Goal: Information Seeking & Learning: Check status

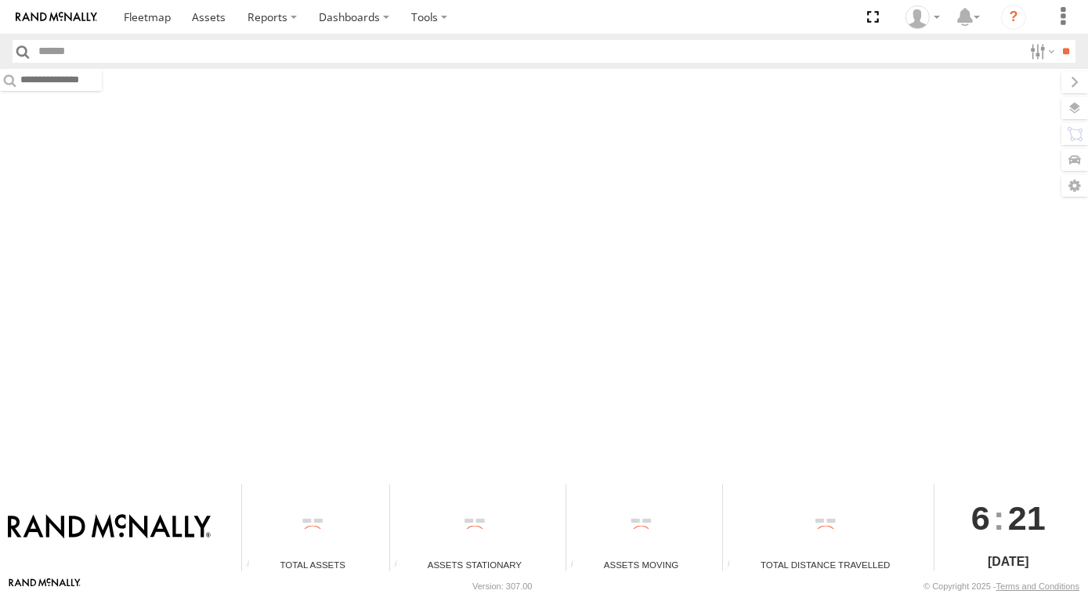
type input "*****"
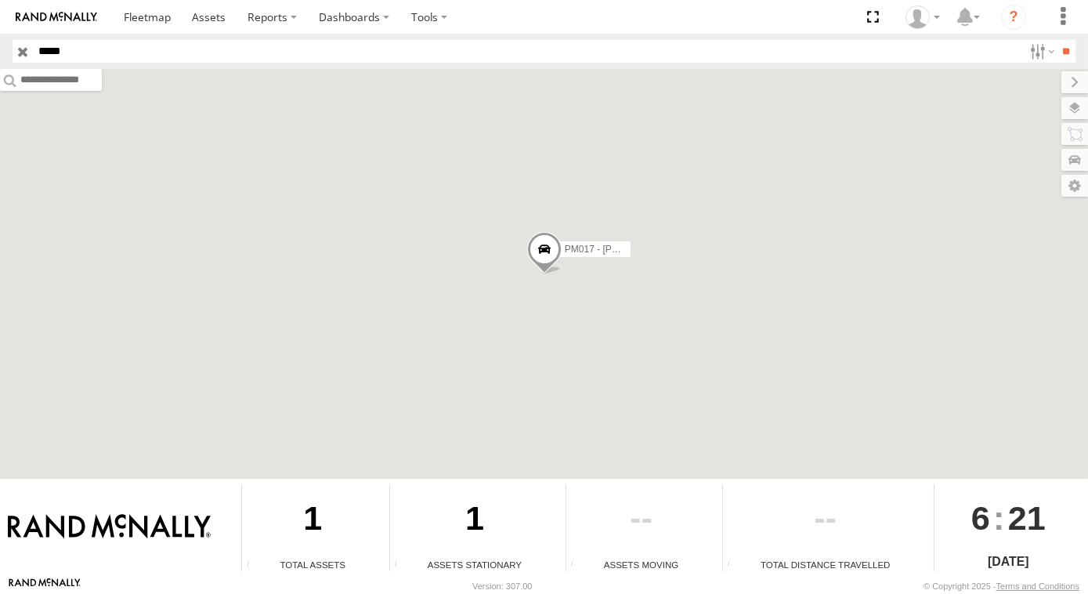
click at [24, 45] on input "button" at bounding box center [23, 51] width 20 height 23
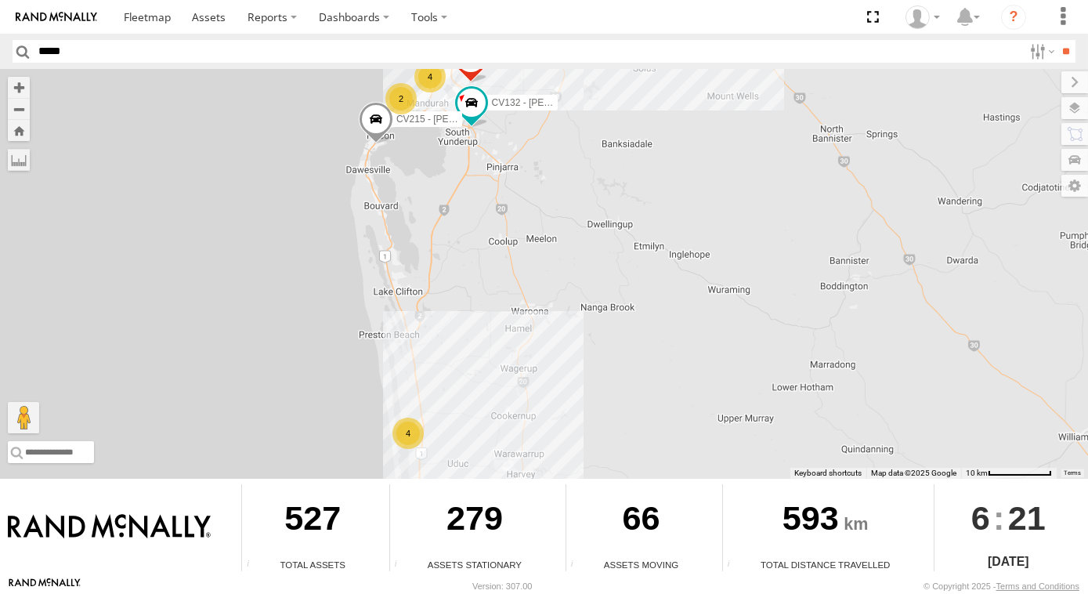
click at [611, 129] on div "CV326 - Simon Green 21 4 CV132 - Alex Famlonga 2 4 CV215 - Cory Wilson EX127- 5T" at bounding box center [544, 274] width 1088 height 410
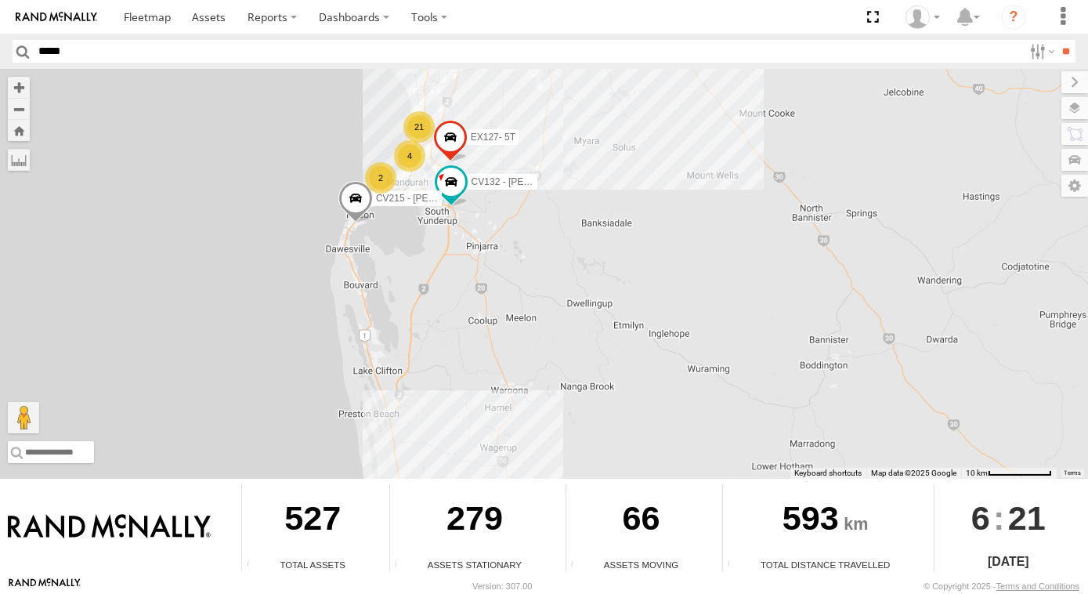
drag, startPoint x: 597, startPoint y: 150, endPoint x: 564, endPoint y: 276, distance: 130.4
click at [568, 281] on div "CV326 - Simon Green 21 4 CV132 - Alex Famlonga 2 4 CV215 - Cory Wilson EX127- 5T" at bounding box center [544, 274] width 1088 height 410
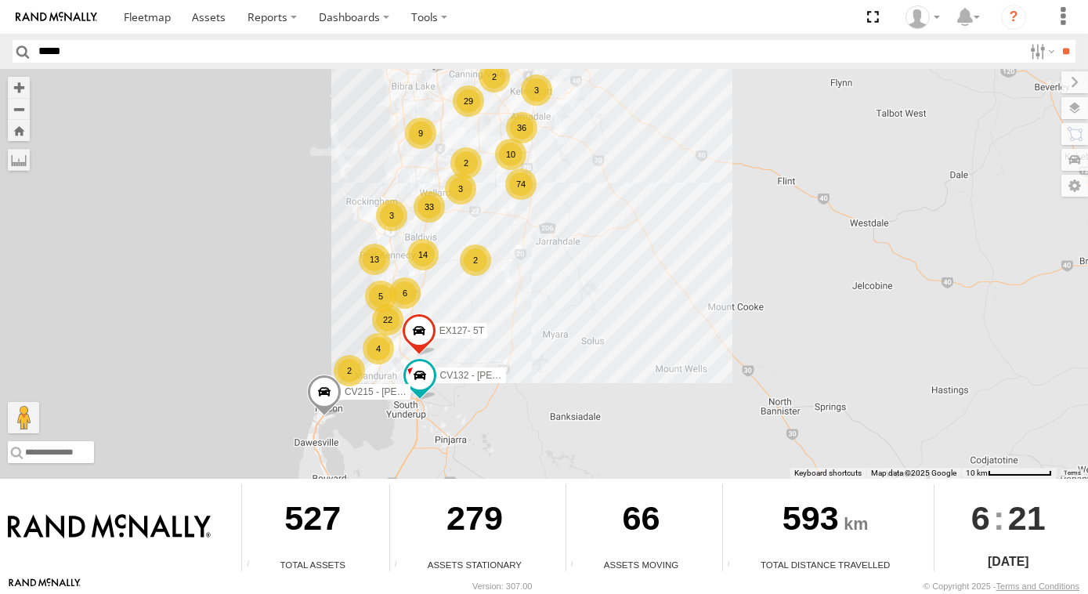
click at [583, 245] on div "CV326 - Simon Green 22 4 CV132 - Alex Famlonga 2 4 CV215 - Cory Wilson EX127- 5…" at bounding box center [544, 274] width 1088 height 410
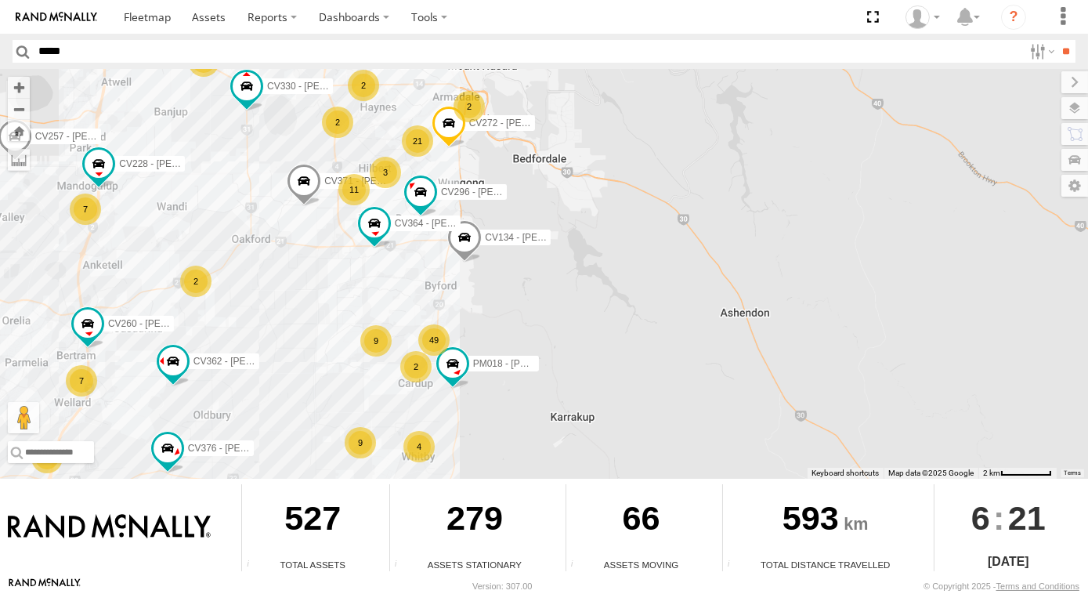
drag, startPoint x: 557, startPoint y: 324, endPoint x: 554, endPoint y: 255, distance: 69.0
click at [555, 282] on div "CV326 - Simon Green CV132 - Alex Famlonga CV215 - Cory Wilson EX127- 5T SST001 …" at bounding box center [544, 274] width 1088 height 410
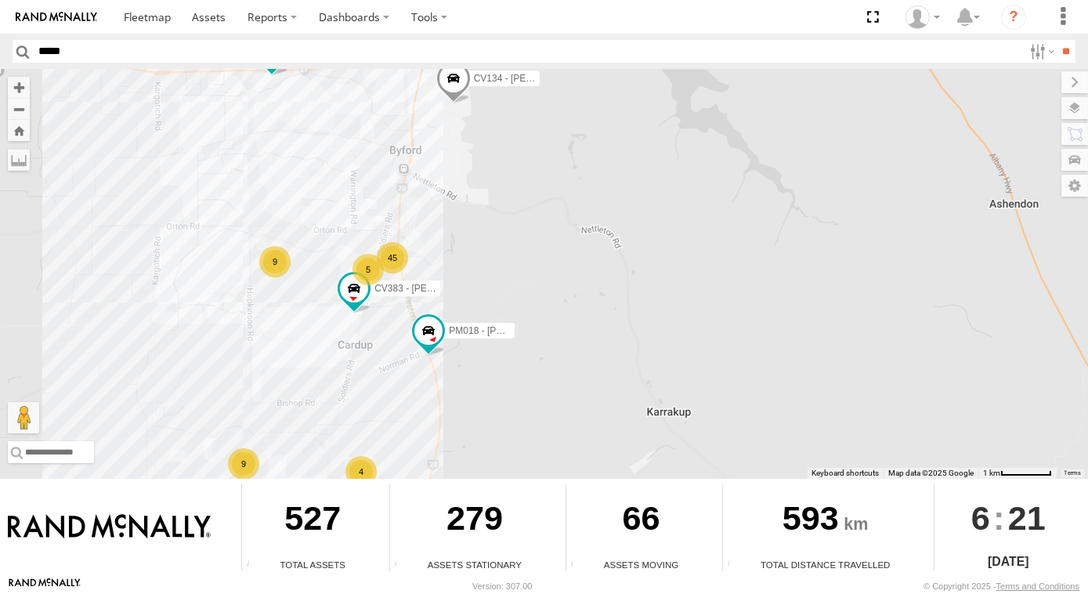
drag, startPoint x: 452, startPoint y: 273, endPoint x: 480, endPoint y: 229, distance: 51.8
click at [458, 265] on div "CV326 - Simon Green CV132 - Alex Famlonga CV215 - Cory Wilson EX127- 5T SST001 …" at bounding box center [544, 274] width 1088 height 410
click at [478, 230] on div "CV326 - Simon Green CV132 - Alex Famlonga CV215 - Cory Wilson EX127- 5T SST001 …" at bounding box center [544, 274] width 1088 height 410
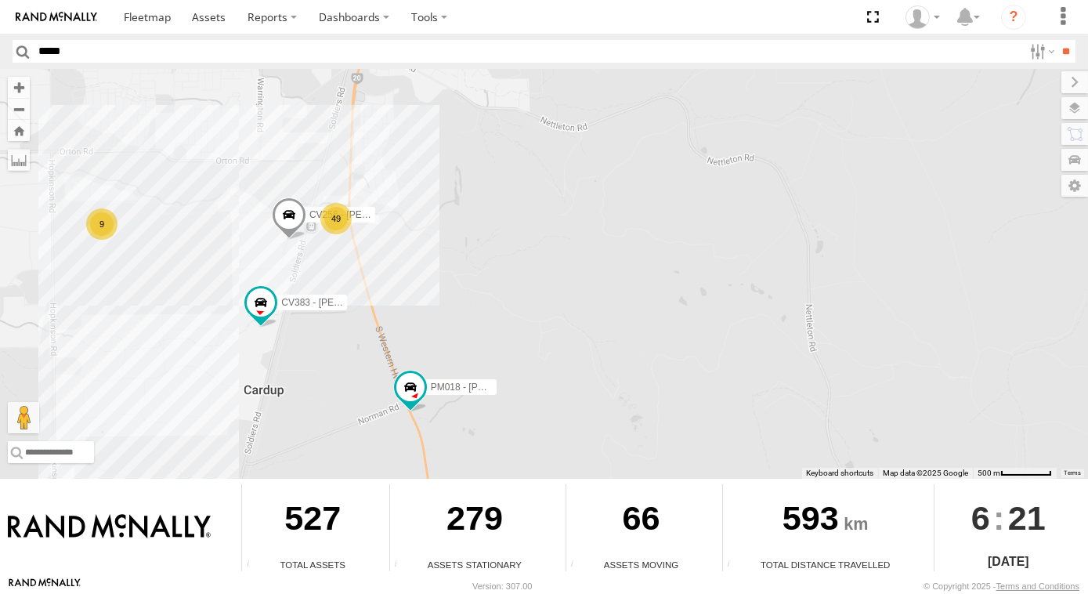
drag, startPoint x: 546, startPoint y: 357, endPoint x: 539, endPoint y: 278, distance: 78.7
click at [545, 305] on div "CV326 - Simon Green CV132 - Alex Famlonga CV215 - Cory Wilson EX127- 5T SST001 …" at bounding box center [544, 274] width 1088 height 410
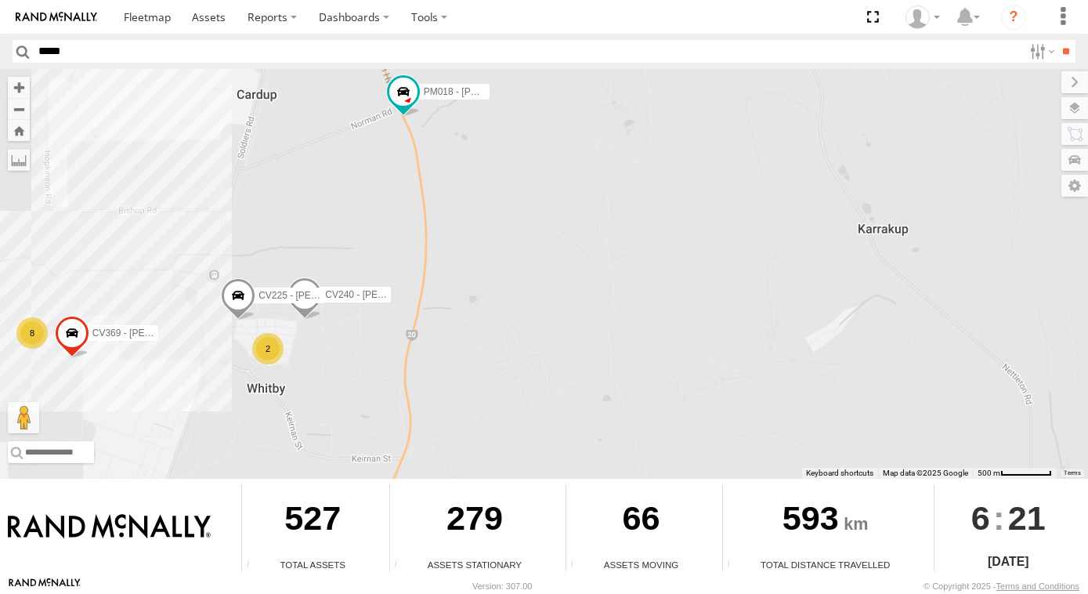
drag, startPoint x: 503, startPoint y: 194, endPoint x: 560, endPoint y: 306, distance: 125.5
click at [557, 304] on div "CV326 - Simon Green CV132 - Alex Famlonga CV215 - Cory Wilson EX127- 5T SST001 …" at bounding box center [544, 274] width 1088 height 410
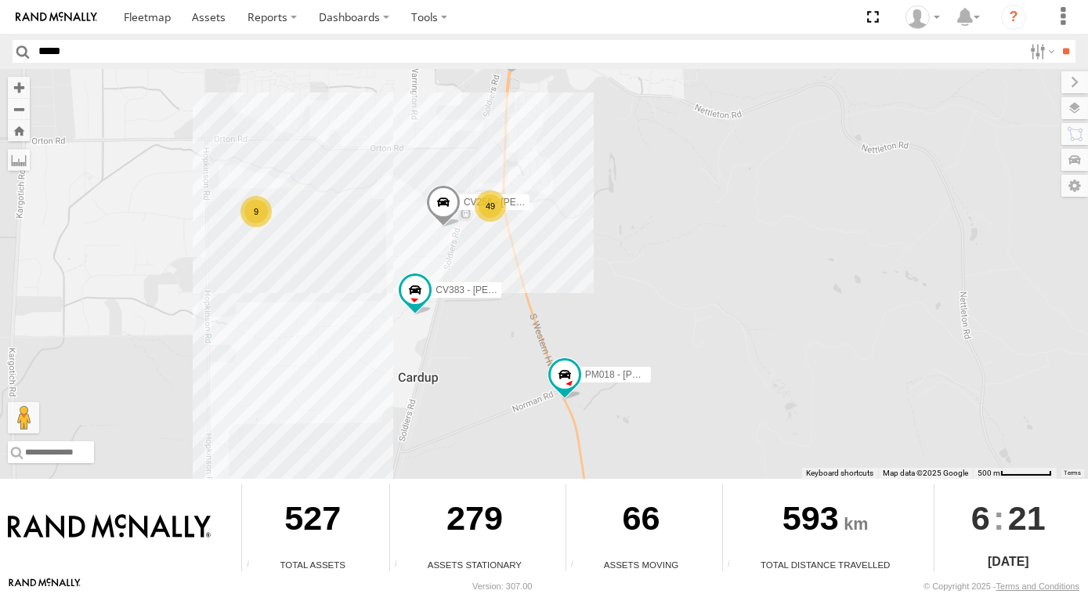
drag, startPoint x: 553, startPoint y: 247, endPoint x: 549, endPoint y: 167, distance: 80.1
click at [553, 198] on div "CV326 - Simon Green CV132 - Alex Famlonga CV215 - Cory Wilson EX127- 5T SST001 …" at bounding box center [544, 274] width 1088 height 410
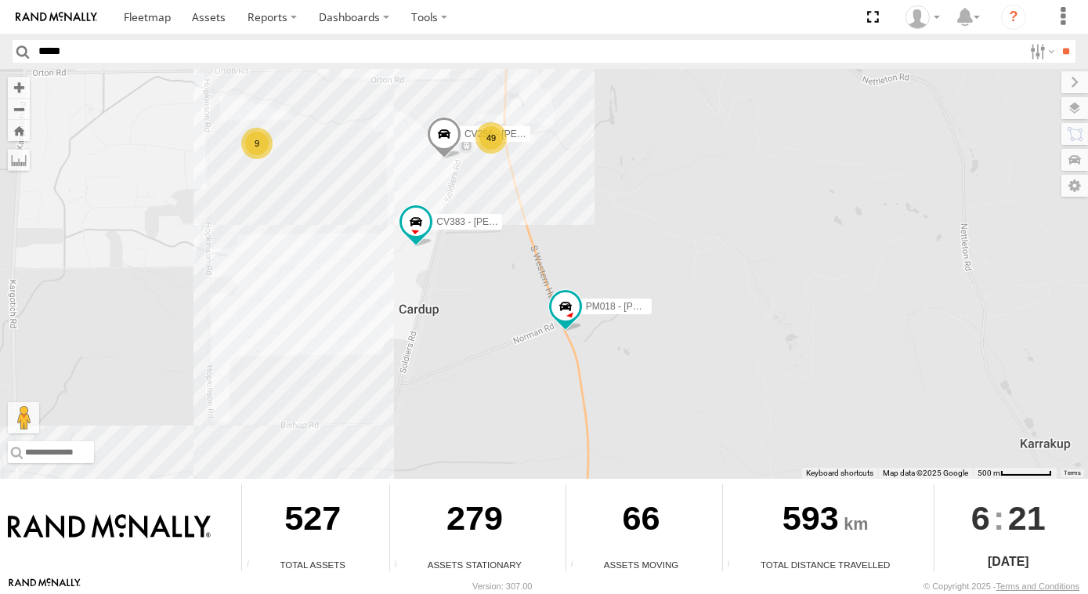
drag, startPoint x: 511, startPoint y: 346, endPoint x: 558, endPoint y: 226, distance: 128.8
click at [548, 258] on div "CV326 - Simon Green CV132 - Alex Famlonga CV215 - Cory Wilson EX127- 5T SST001 …" at bounding box center [544, 274] width 1088 height 410
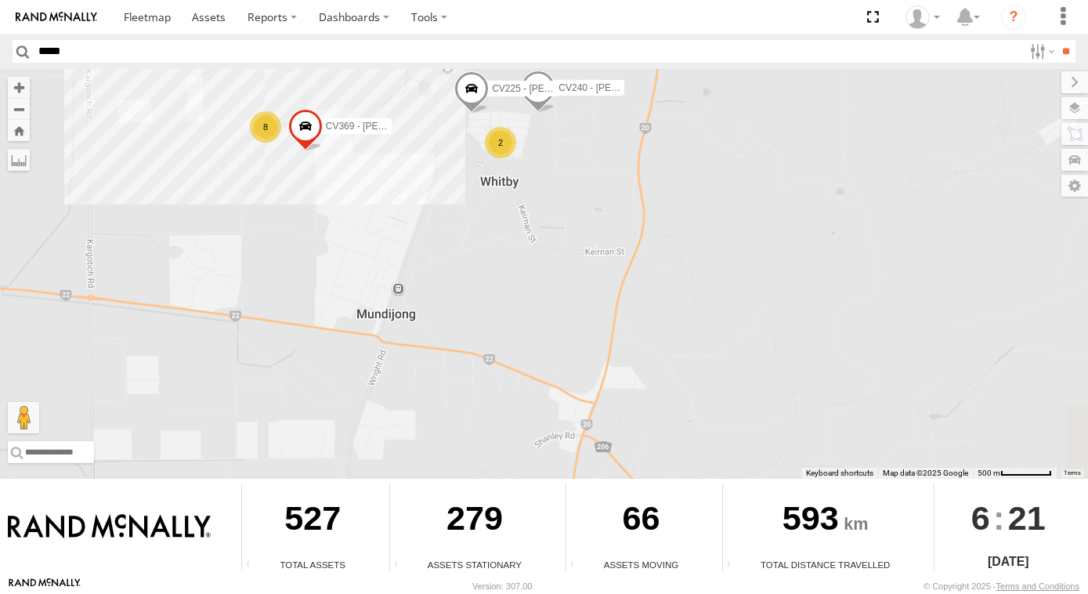
drag, startPoint x: 625, startPoint y: 252, endPoint x: 535, endPoint y: 287, distance: 95.8
click at [535, 287] on div "CV326 - Simon Green CV132 - Alex Famlonga CV215 - Cory Wilson EX127- 5T SST001 …" at bounding box center [544, 274] width 1088 height 410
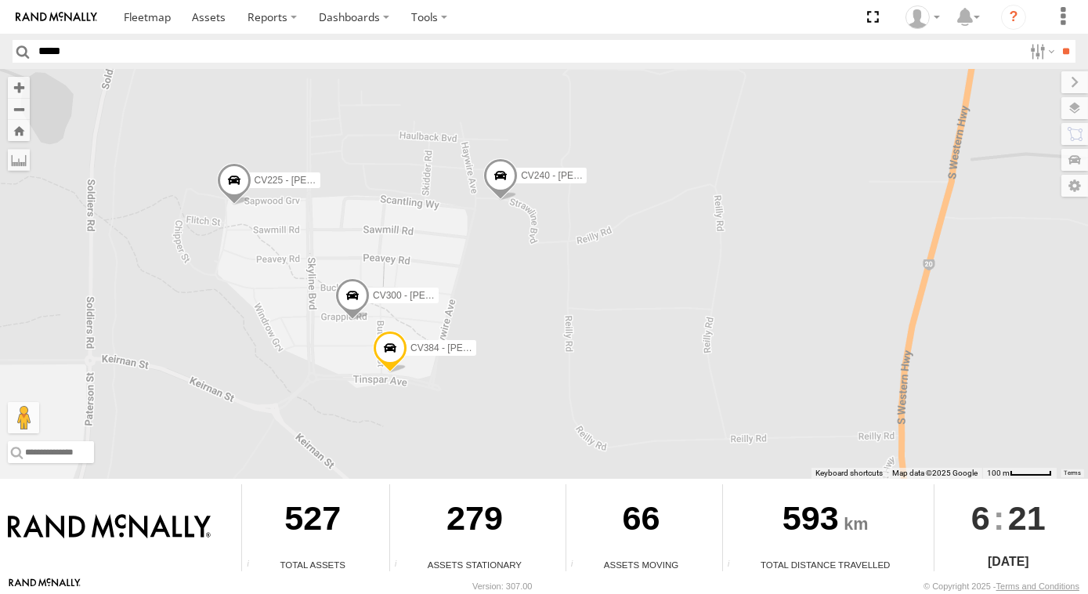
click at [342, 304] on span at bounding box center [352, 298] width 34 height 42
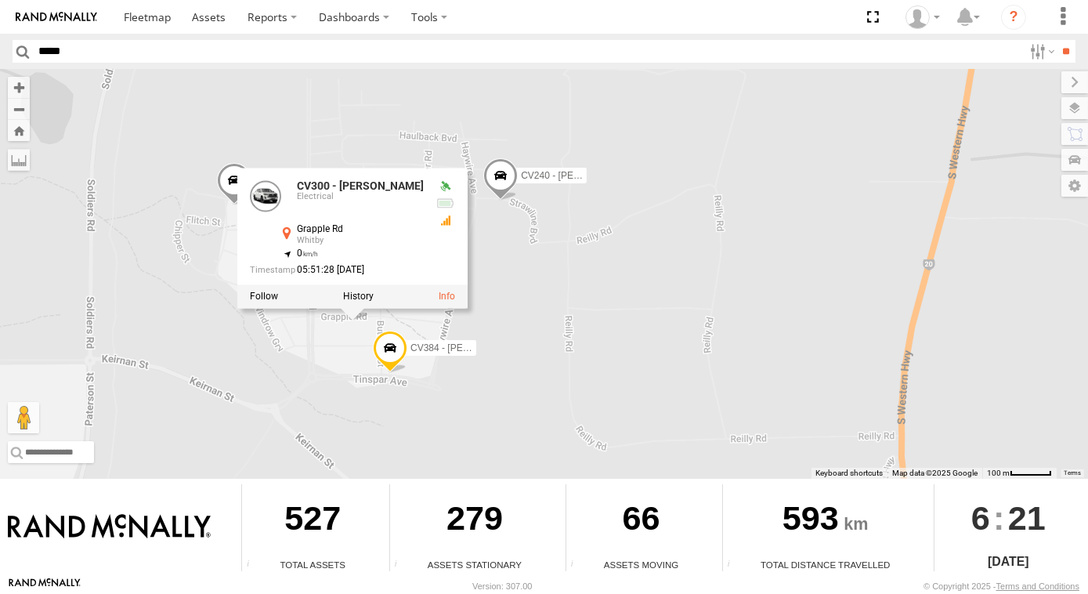
click at [321, 348] on div "CV326 - Simon Green CV132 - Alex Famlonga CV215 - Cory Wilson EX127- 5T SST001 …" at bounding box center [544, 274] width 1088 height 410
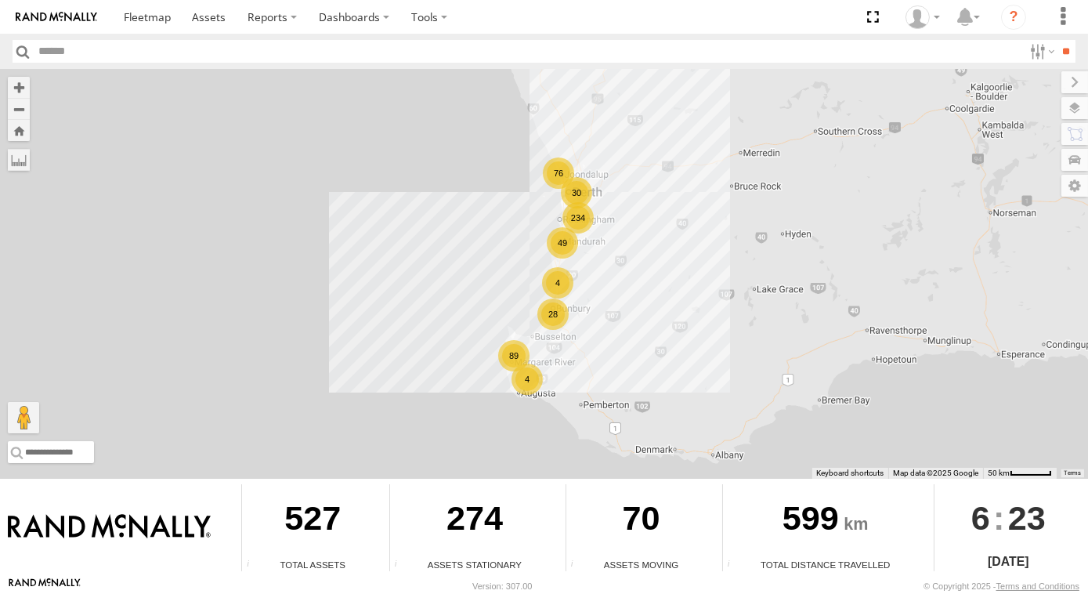
click at [521, 360] on div "89" at bounding box center [513, 355] width 31 height 31
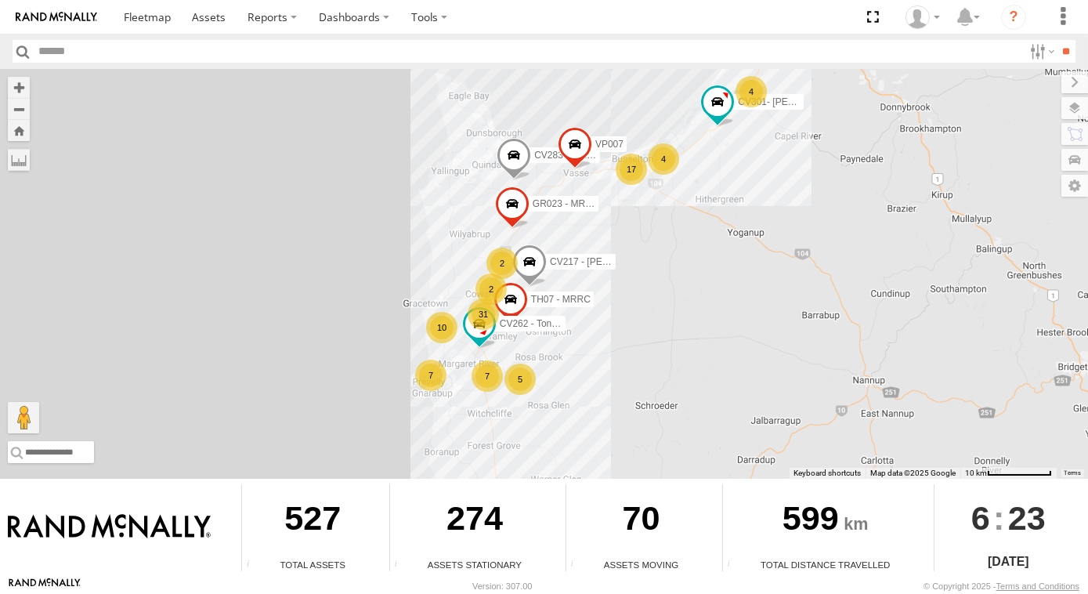
click at [437, 329] on div "10" at bounding box center [441, 327] width 31 height 31
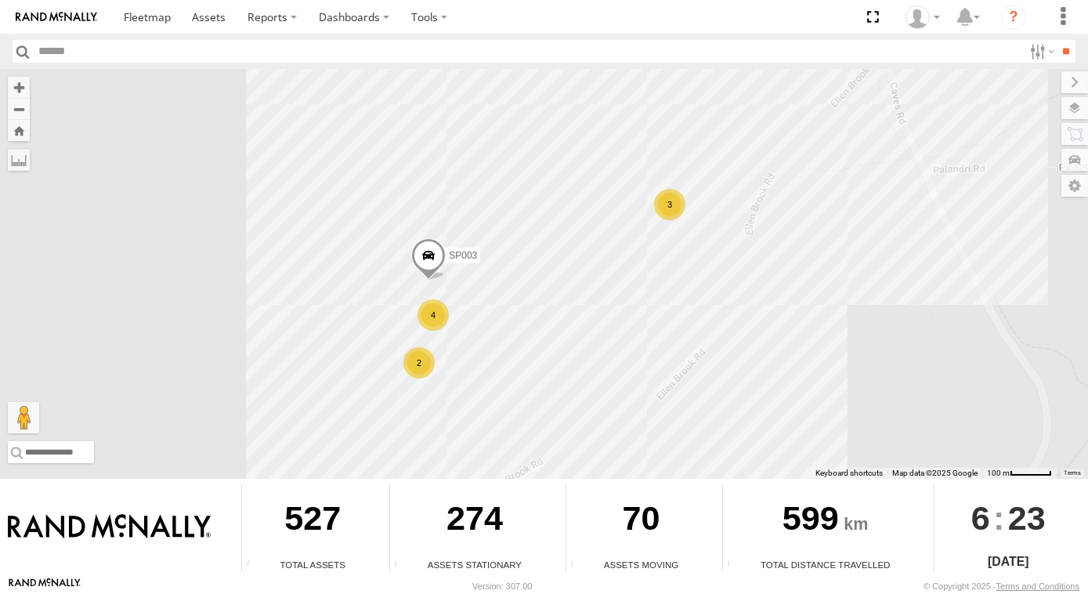
click at [668, 196] on div "3" at bounding box center [669, 204] width 31 height 31
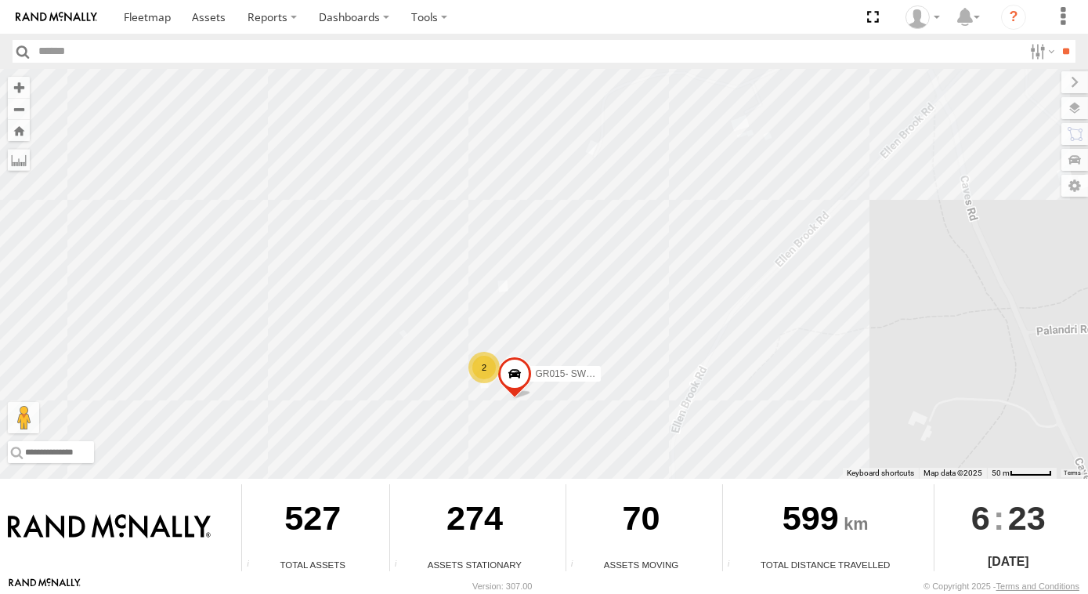
drag, startPoint x: 542, startPoint y: 259, endPoint x: 529, endPoint y: 260, distance: 13.3
click at [553, 229] on div "VP007 CV217 - Jayne Pilmer CV262 - Tont Settatree CV283 - James Bates CV301- Lu…" at bounding box center [544, 274] width 1088 height 410
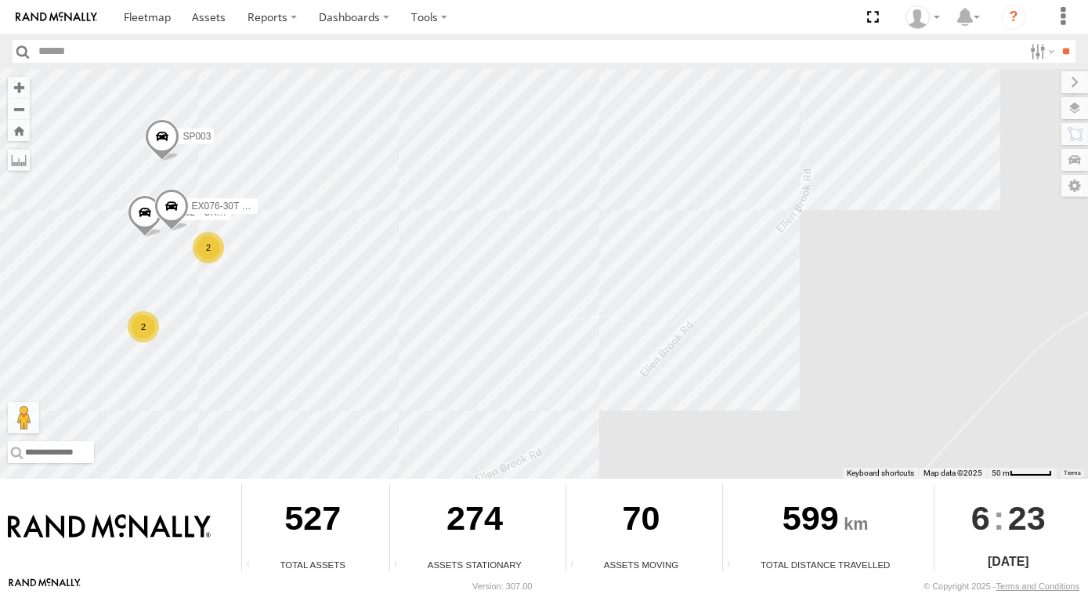
click at [211, 250] on div "2" at bounding box center [208, 247] width 31 height 31
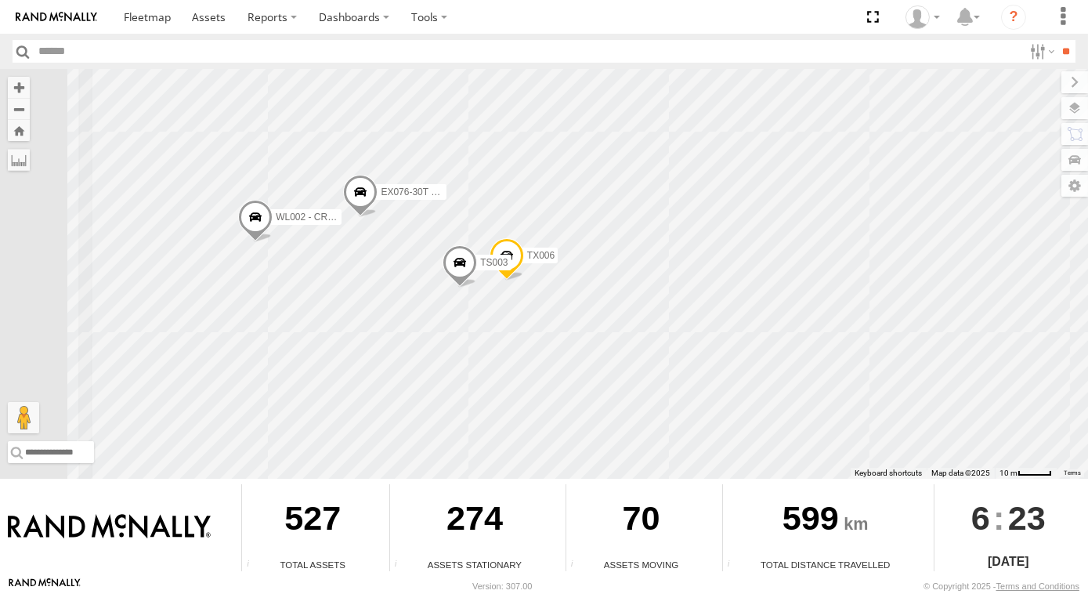
click at [252, 218] on span at bounding box center [255, 220] width 34 height 42
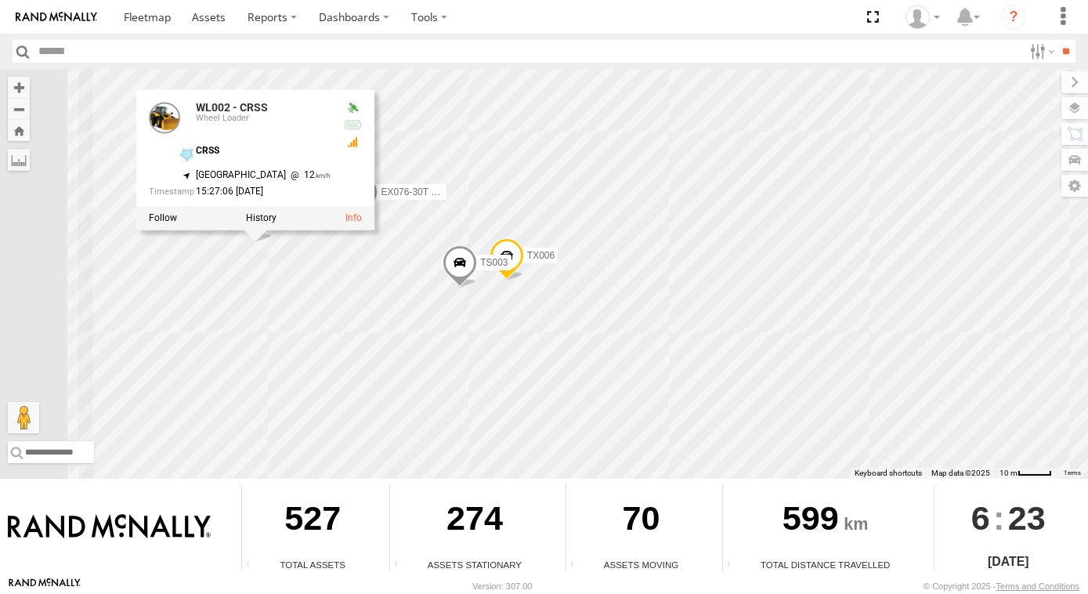
click at [186, 323] on div "VP007 CV217 - Jayne Pilmer CV262 - Tont Settatree CV283 - James Bates CV301- Lu…" at bounding box center [544, 274] width 1088 height 410
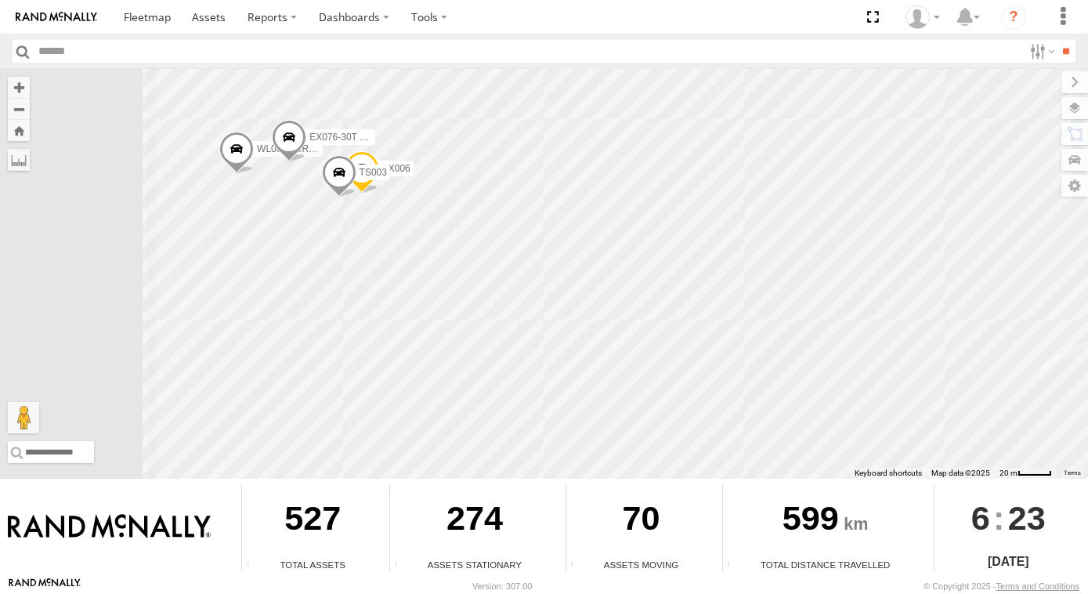
drag, startPoint x: 302, startPoint y: 369, endPoint x: 270, endPoint y: 237, distance: 136.5
click at [270, 237] on div "VP007 CV217 - Jayne Pilmer CV262 - Tont Settatree CV283 - James Bates CV301- Lu…" at bounding box center [544, 274] width 1088 height 410
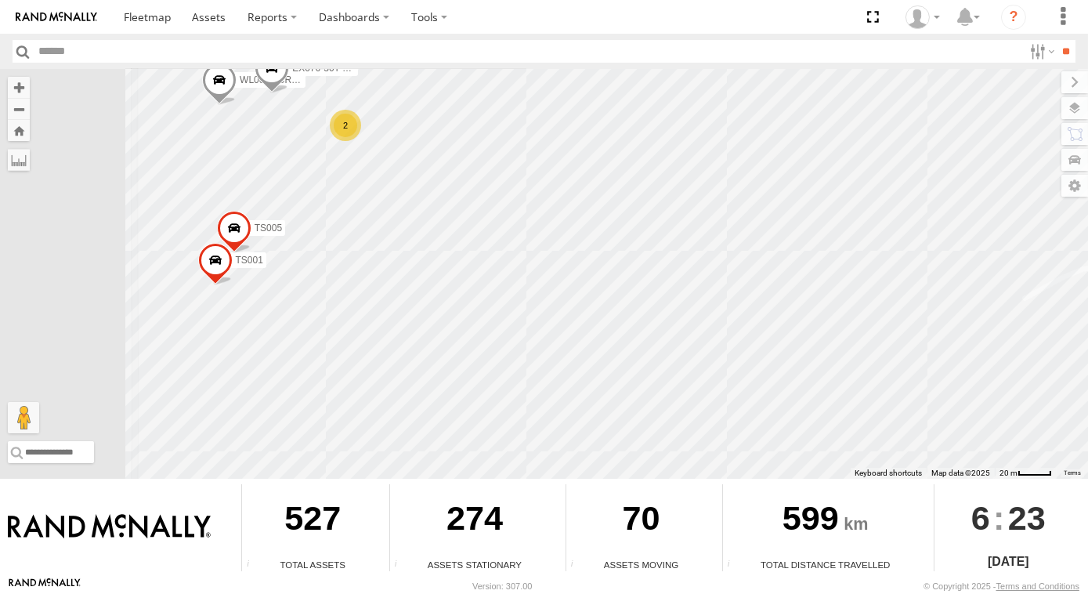
drag, startPoint x: 270, startPoint y: 317, endPoint x: 255, endPoint y: 241, distance: 76.8
click at [255, 241] on div "VP007 CV217 - Jayne Pilmer CV262 - Tont Settatree CV283 - James Bates CV301- Lu…" at bounding box center [544, 274] width 1088 height 410
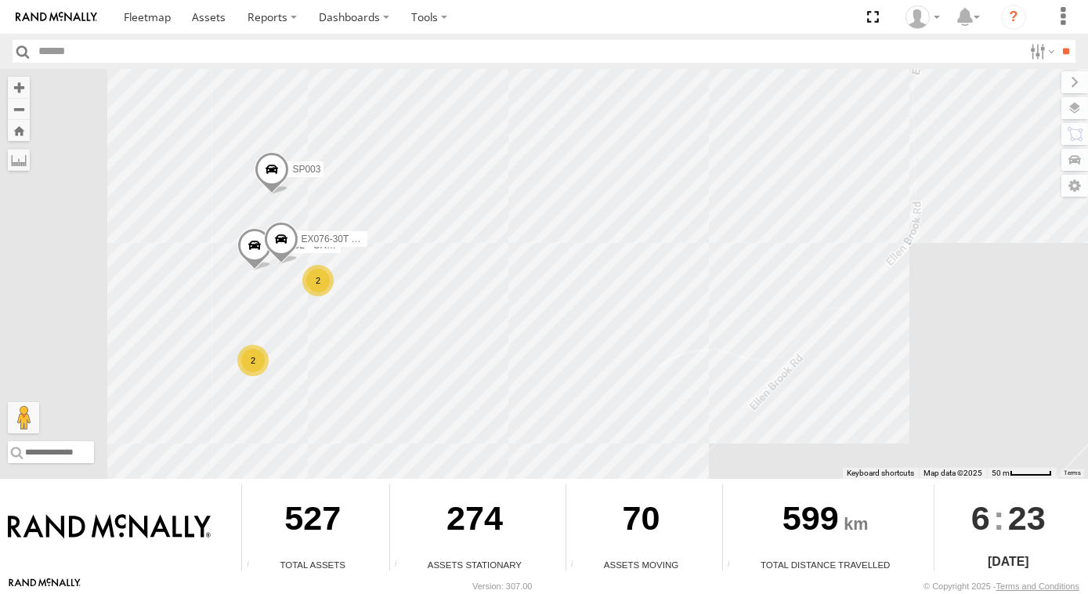
drag, startPoint x: 303, startPoint y: 185, endPoint x: 313, endPoint y: 288, distance: 103.9
click at [313, 288] on div "VP007 CV217 - Jayne Pilmer CV262 - Tont Settatree CV283 - James Bates CV301- Lu…" at bounding box center [544, 274] width 1088 height 410
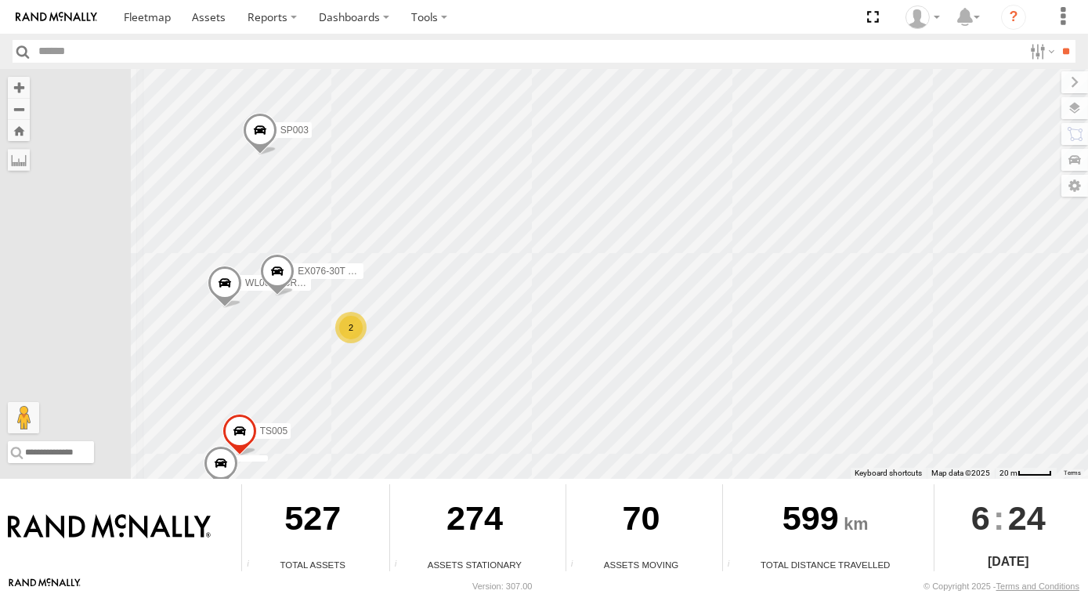
click at [230, 287] on span at bounding box center [225, 287] width 34 height 42
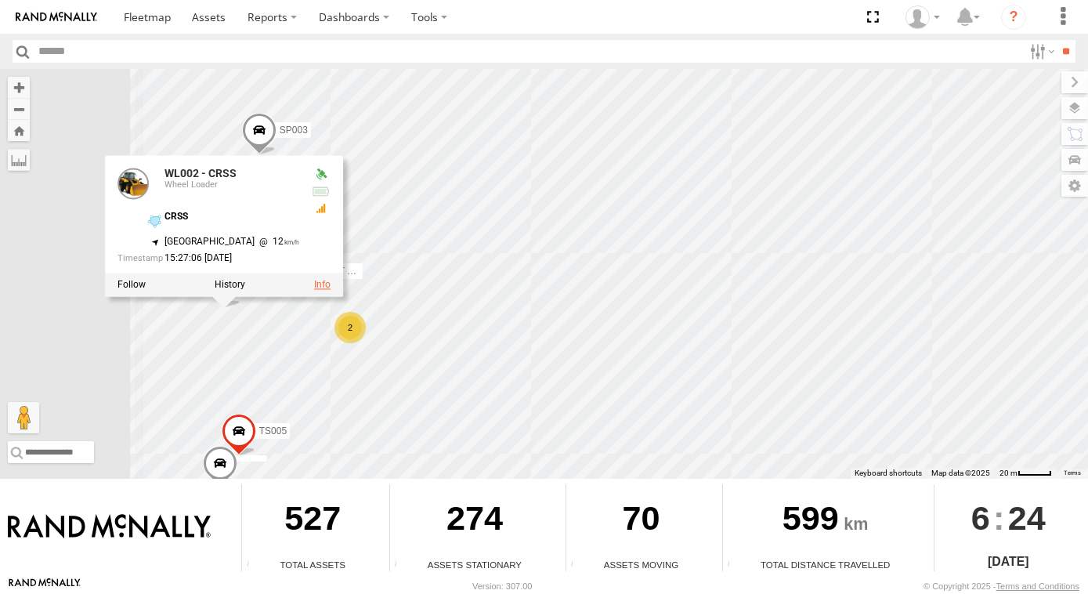
click at [313, 282] on link at bounding box center [321, 284] width 16 height 11
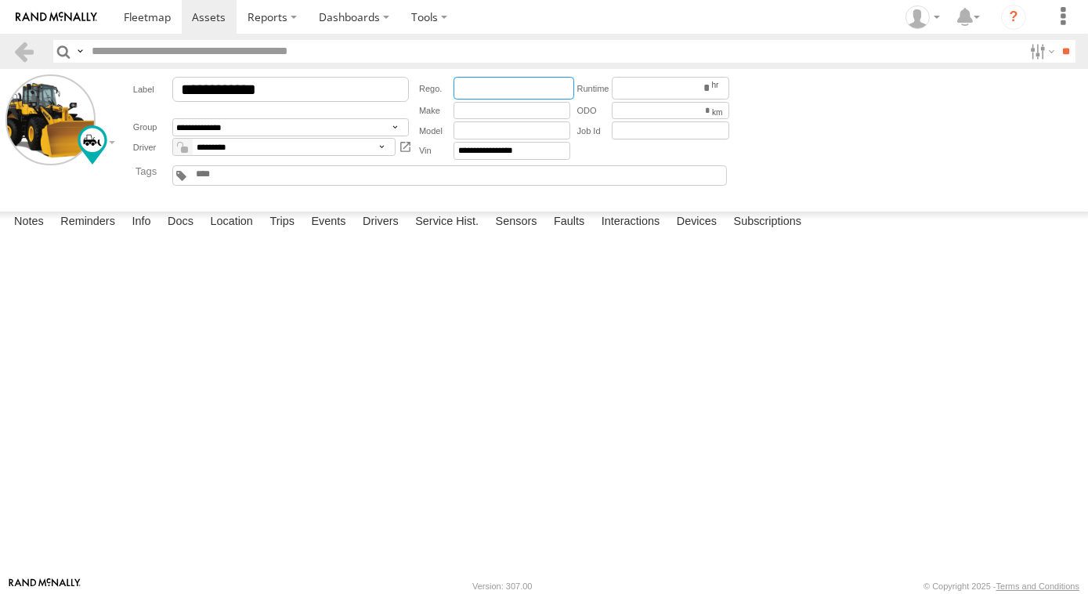
click at [465, 91] on input "text" at bounding box center [514, 88] width 121 height 23
click at [340, 192] on div "**********" at bounding box center [425, 136] width 614 height 125
click at [489, 113] on input "text" at bounding box center [512, 111] width 117 height 18
type input "*******"
type input "*****"
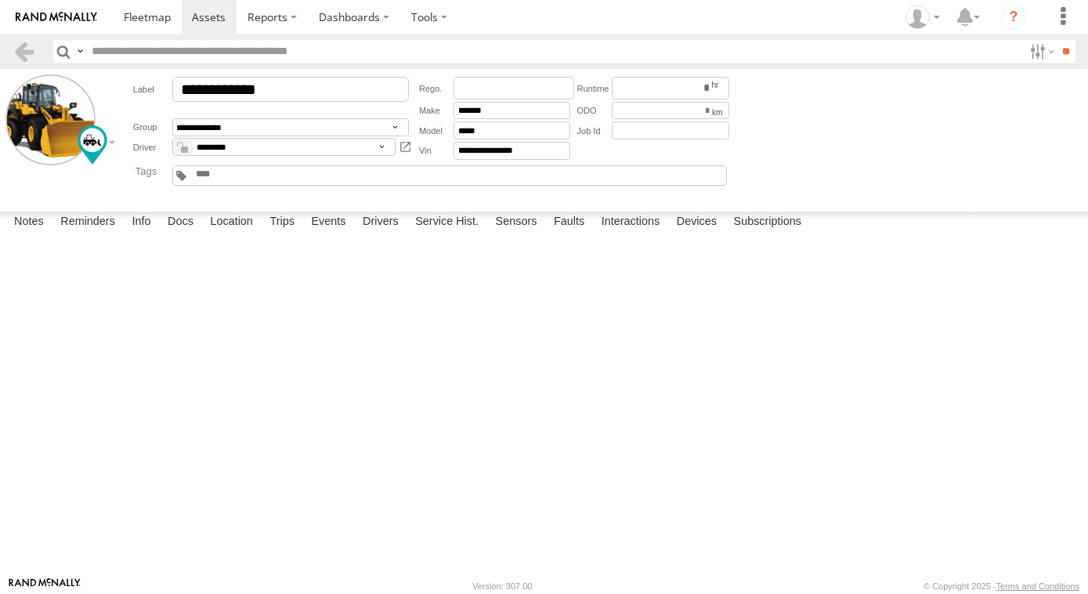
click at [262, 176] on input "text" at bounding box center [231, 174] width 75 height 12
click at [265, 209] on main "**********" at bounding box center [544, 323] width 1088 height 508
click at [194, 28] on link at bounding box center [210, 17] width 56 height 34
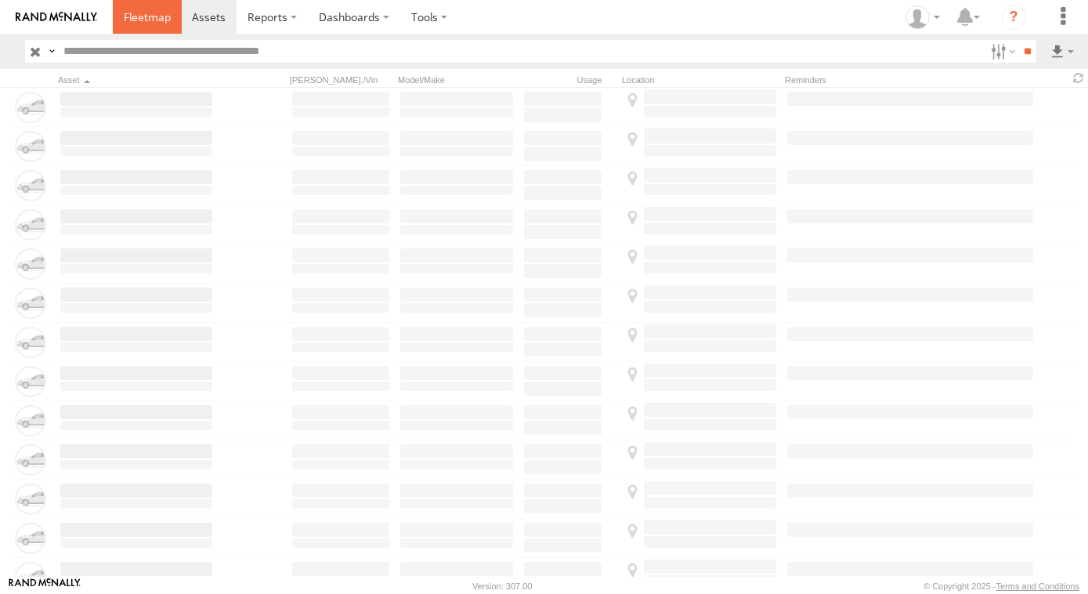
click at [144, 20] on span at bounding box center [147, 16] width 47 height 15
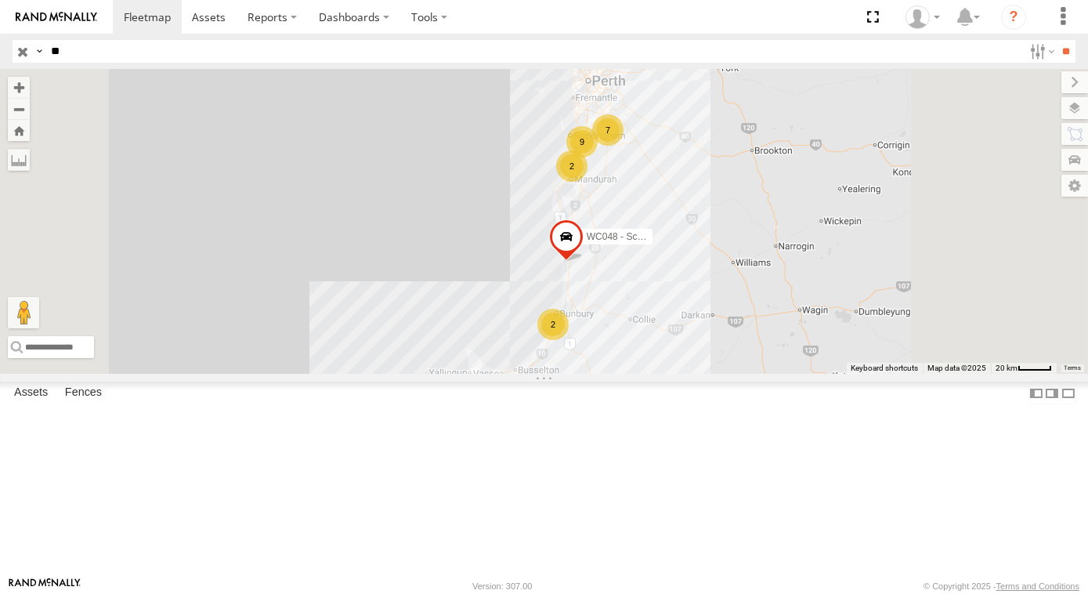
click at [722, 350] on div "3 6 9 3 2 7 2 WC048 - Scania" at bounding box center [544, 221] width 1088 height 305
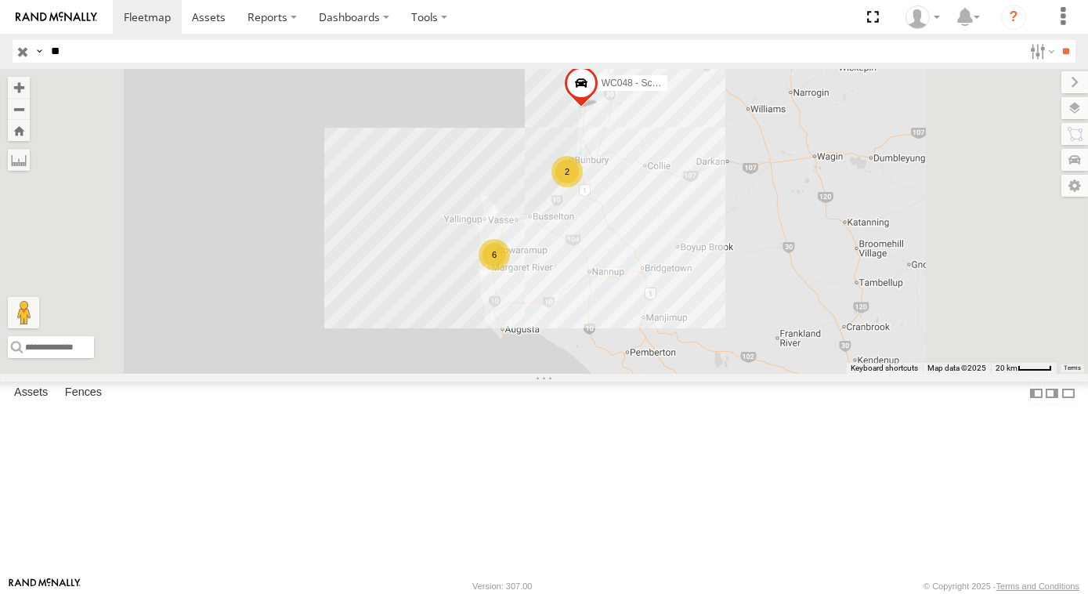
click at [510, 270] on div "6" at bounding box center [494, 254] width 31 height 31
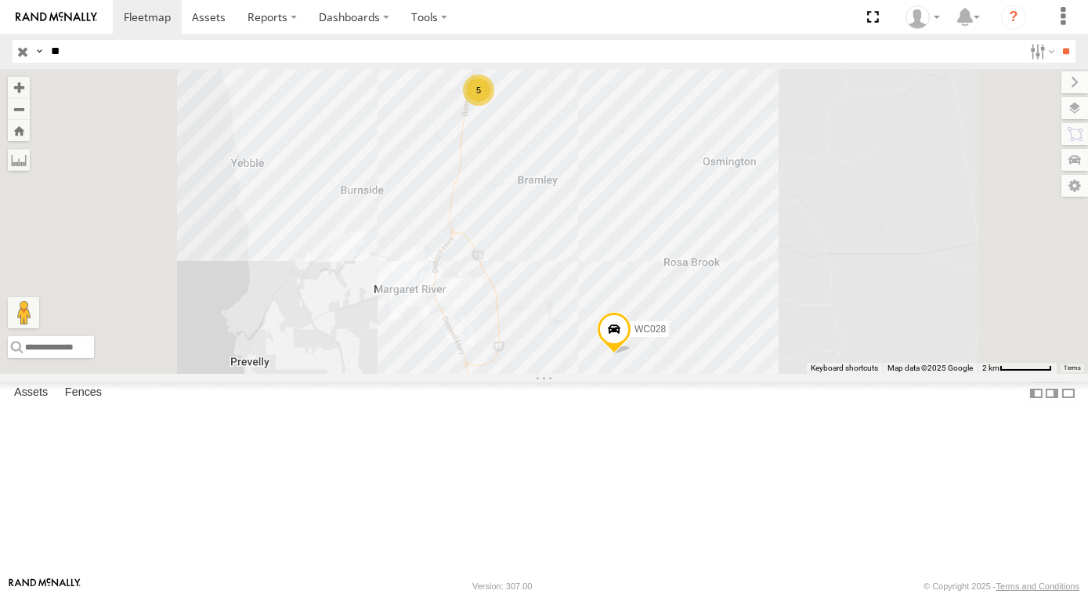
click at [498, 250] on div "WC048 - Scania 5 WC028" at bounding box center [544, 221] width 1088 height 305
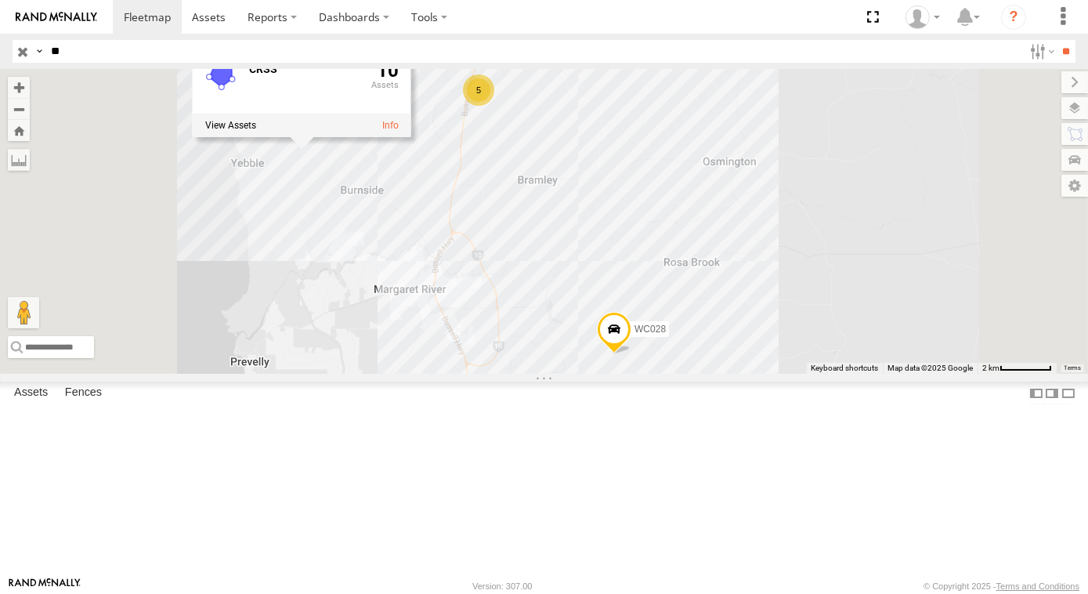
click at [411, 136] on div "CRSS 10" at bounding box center [301, 91] width 219 height 89
click at [255, 130] on label at bounding box center [230, 124] width 51 height 11
click at [0, 0] on link "WL002 - CRSS" at bounding box center [0, 0] width 0 height 0
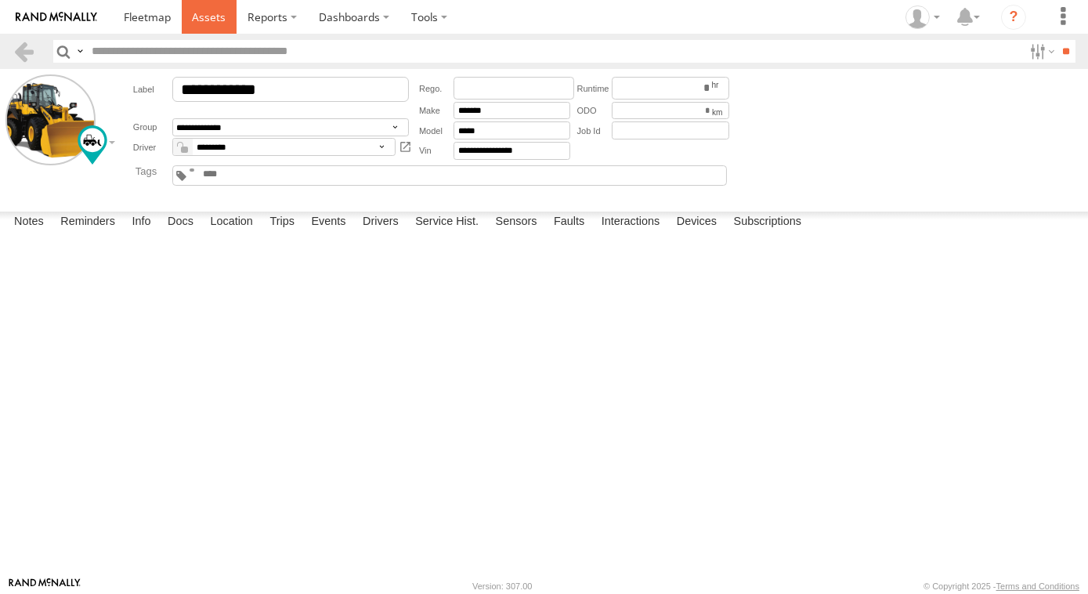
click at [207, 28] on link at bounding box center [210, 17] width 56 height 34
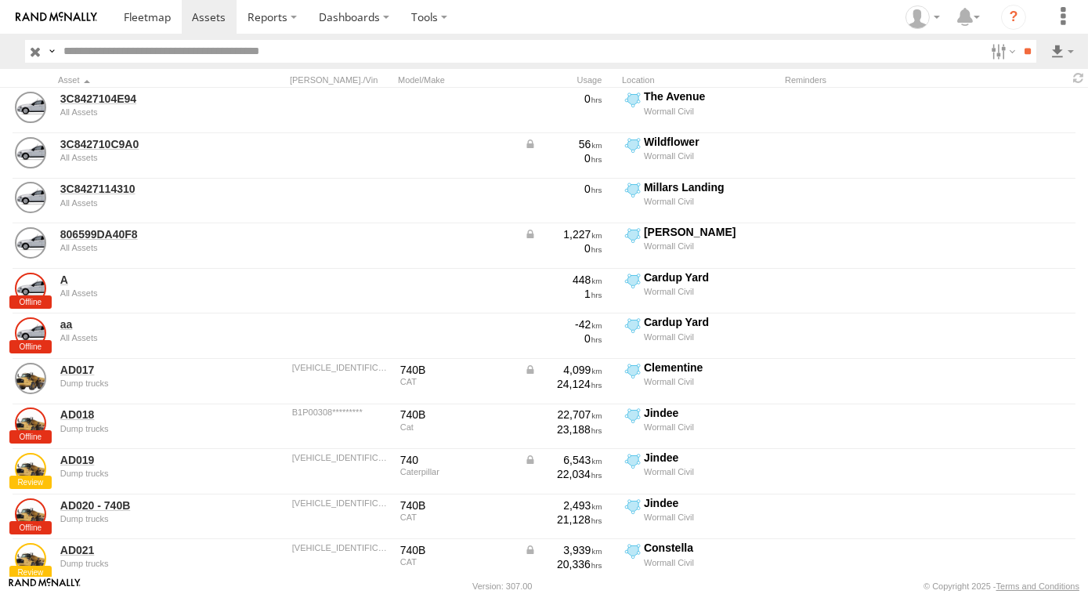
click at [77, 60] on input "text" at bounding box center [521, 51] width 928 height 23
type input "**"
click at [1019, 40] on input "**" at bounding box center [1028, 51] width 18 height 23
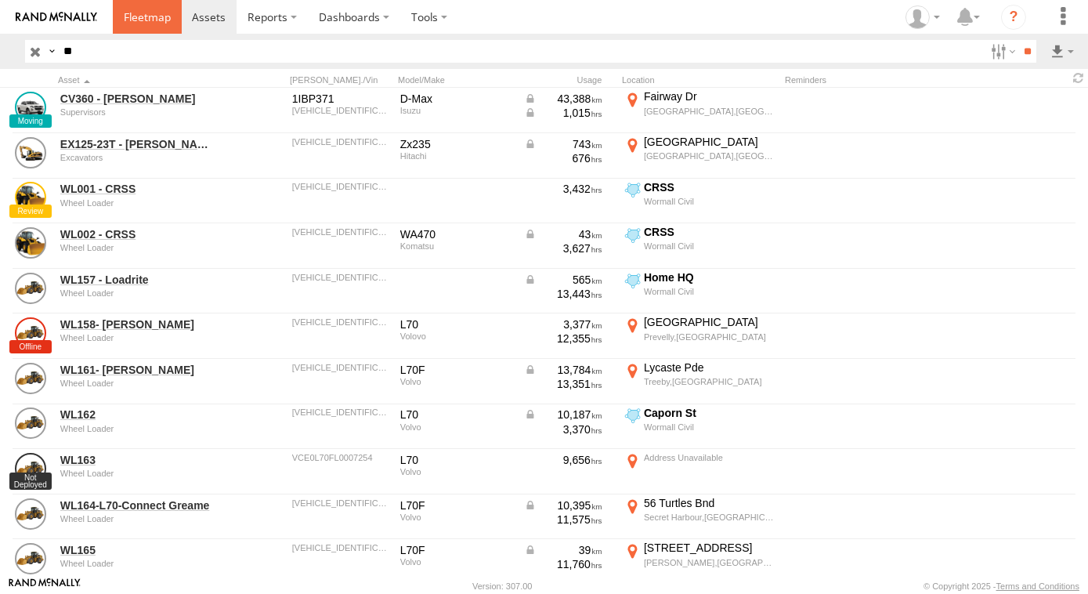
click at [139, 15] on span at bounding box center [147, 16] width 47 height 15
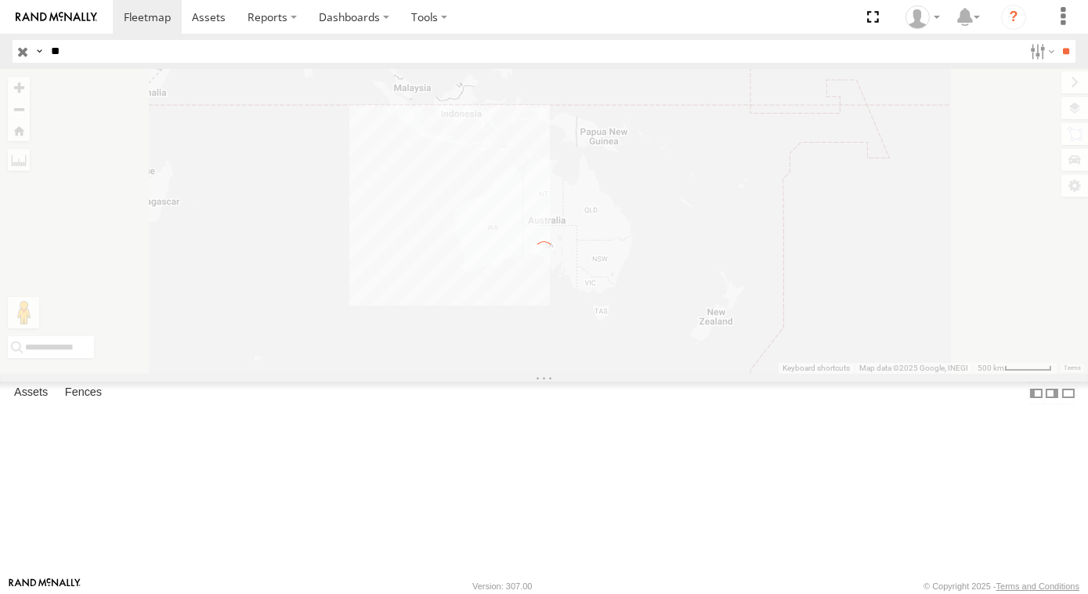
click at [88, 55] on input "**" at bounding box center [534, 51] width 979 height 23
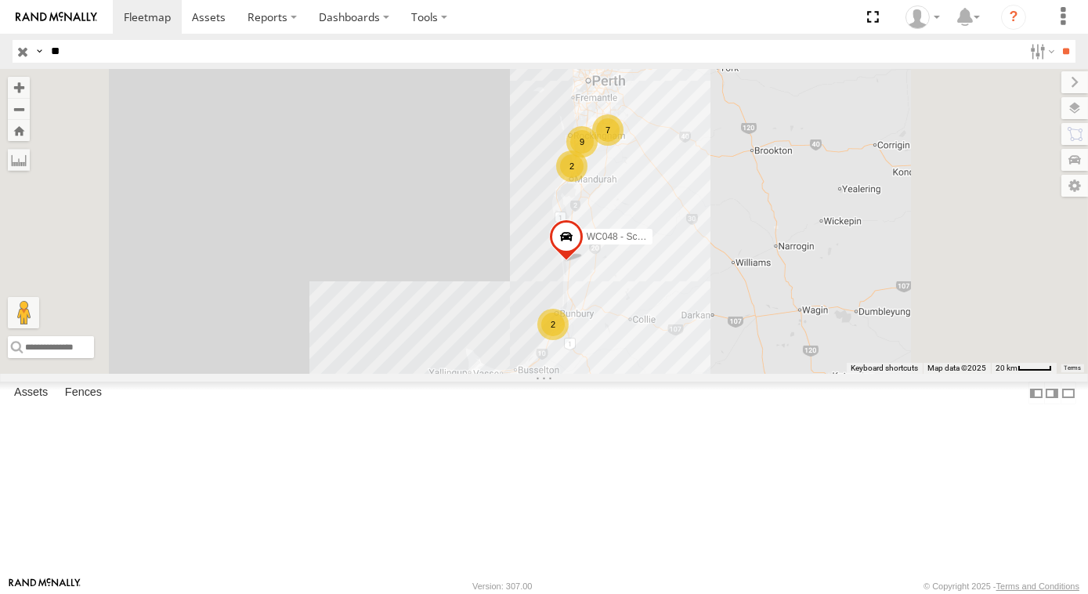
type input "**"
click at [1058, 40] on input "**" at bounding box center [1067, 51] width 18 height 23
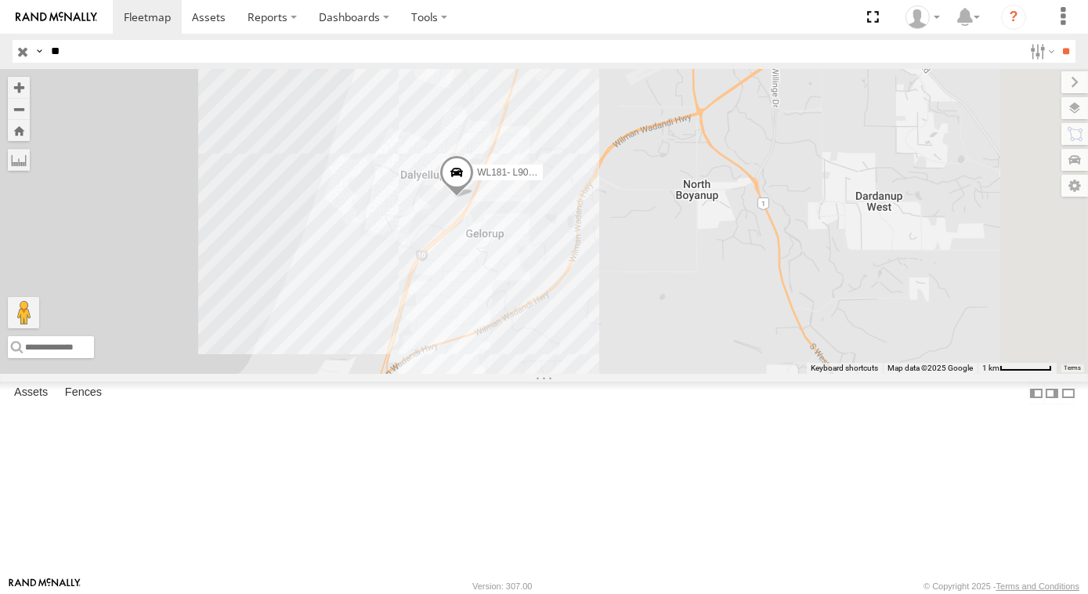
click at [631, 348] on div "WL181- L90 - Paul Egan WL207 WL158- Zac Kelly" at bounding box center [544, 221] width 1088 height 305
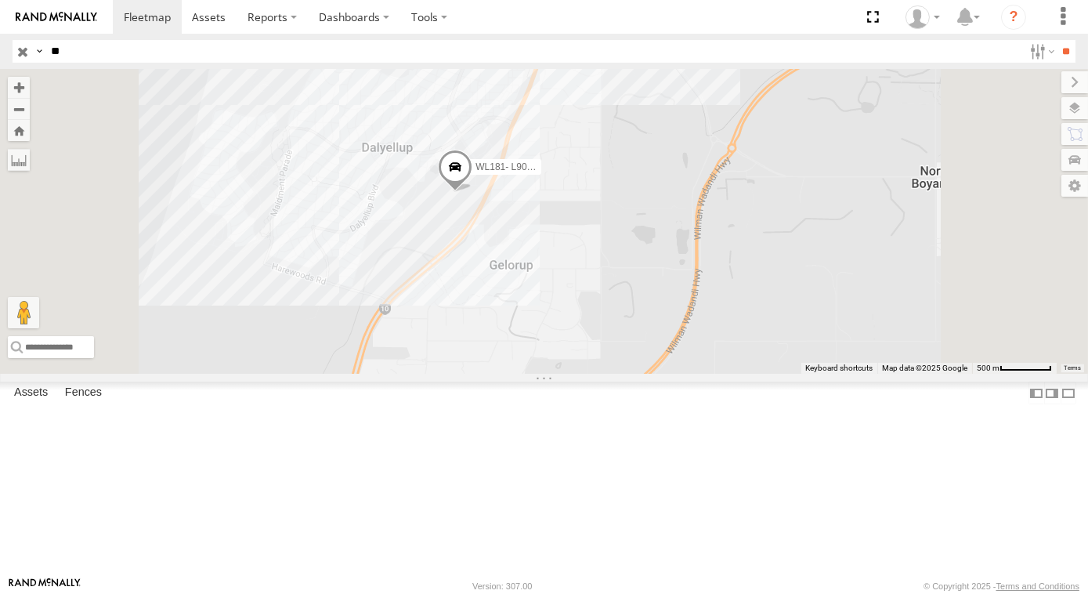
click at [473, 192] on span at bounding box center [455, 171] width 34 height 42
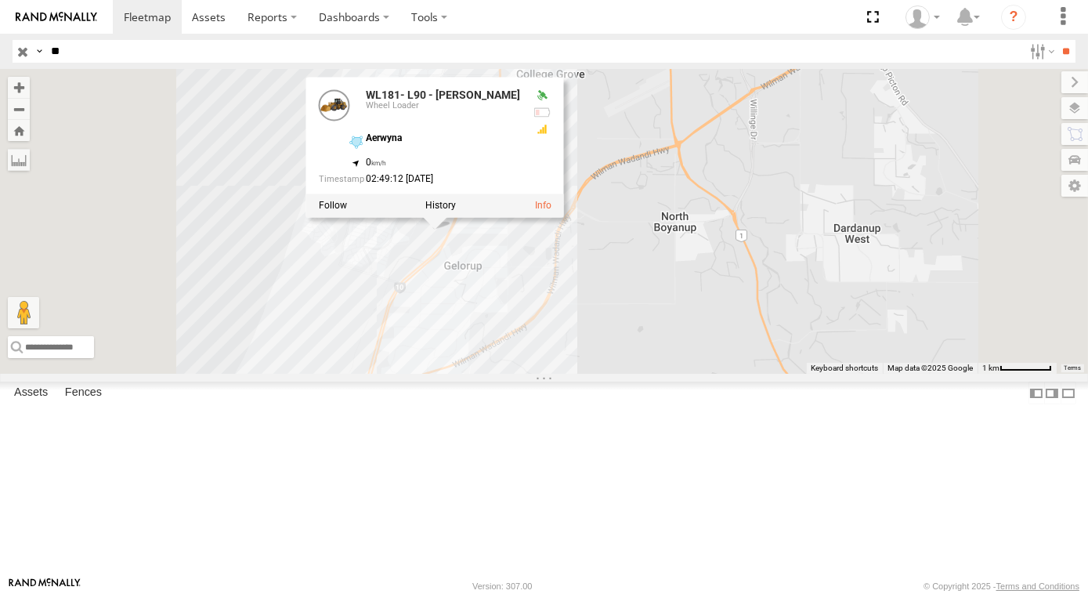
click at [686, 367] on div "WL181- L90 - Paul Egan WL207 WL158- Zac Kelly WL181- L90 - Paul Egan Wheel Load…" at bounding box center [544, 221] width 1088 height 305
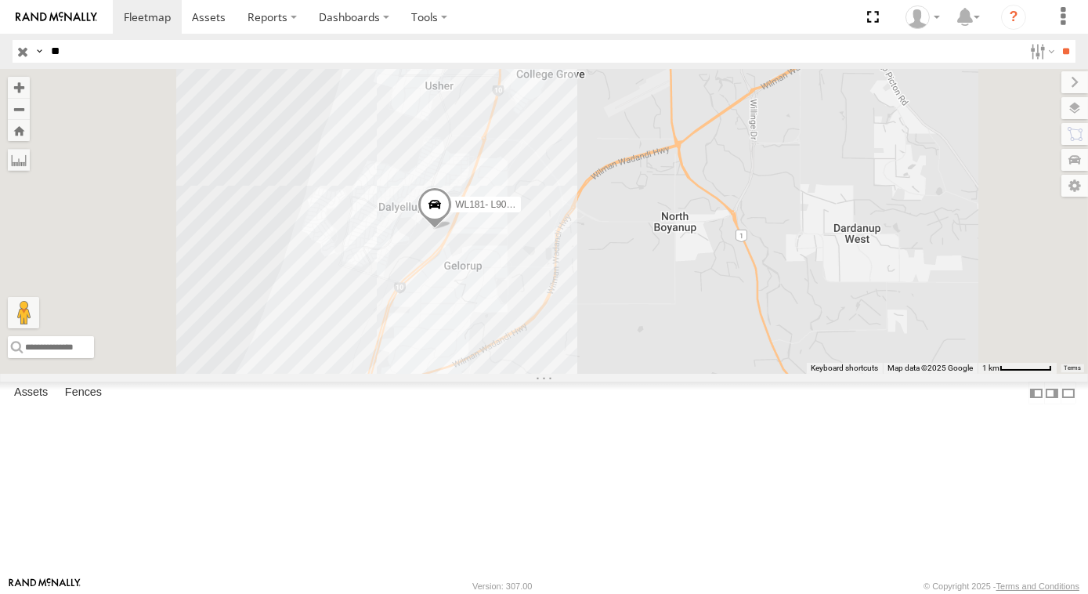
click at [452, 229] on span at bounding box center [435, 208] width 34 height 42
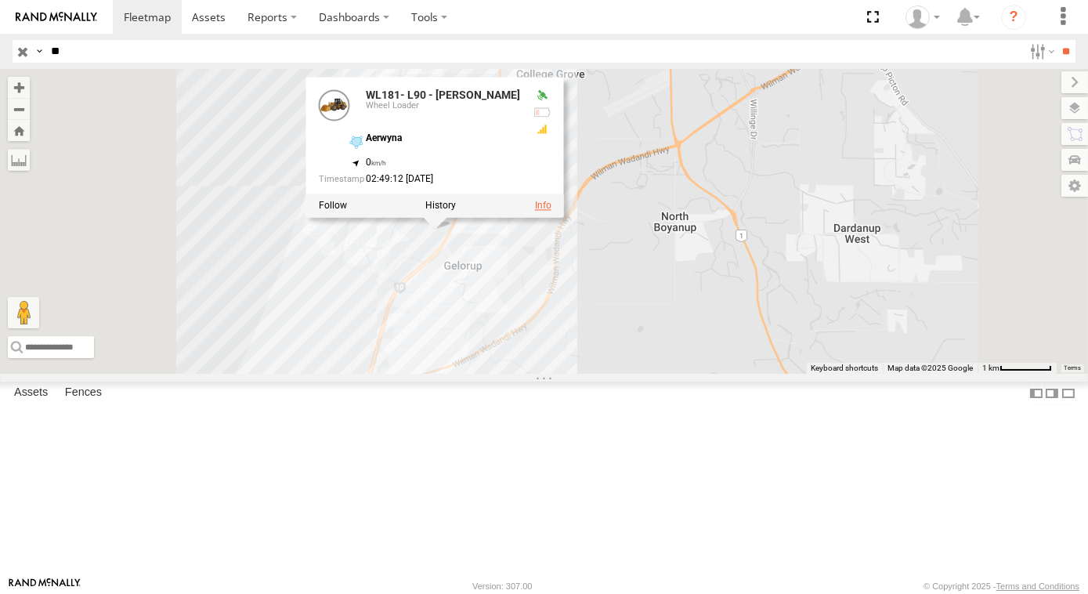
click at [551, 211] on link at bounding box center [542, 205] width 16 height 11
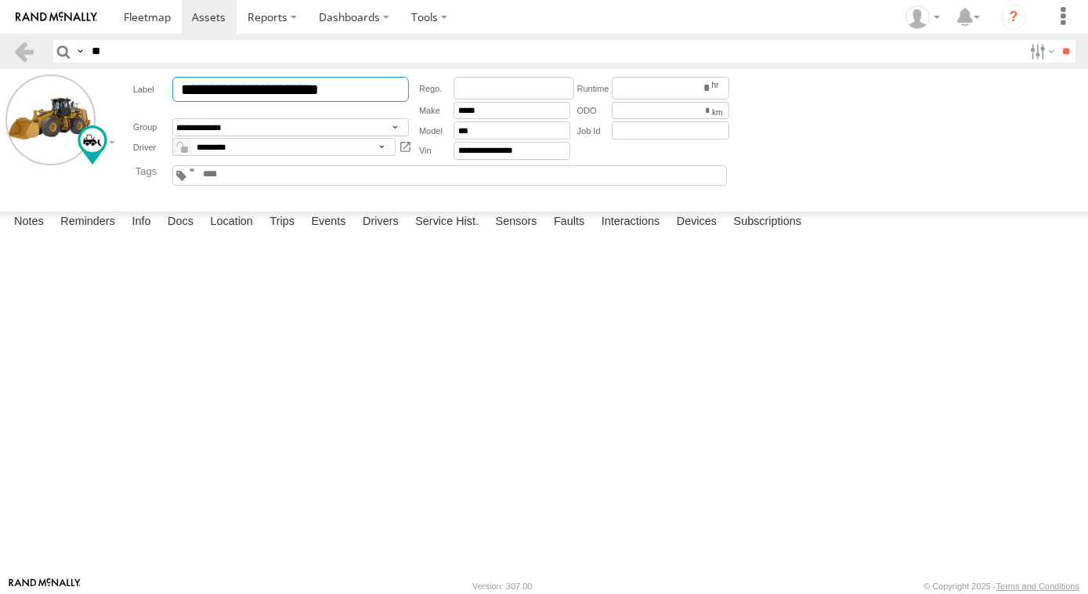
drag, startPoint x: 360, startPoint y: 85, endPoint x: 280, endPoint y: 93, distance: 80.3
click at [280, 93] on input "**********" at bounding box center [290, 89] width 237 height 25
type input "**********"
click at [188, 50] on input "**" at bounding box center [554, 51] width 938 height 23
click at [177, 27] on link at bounding box center [147, 17] width 69 height 34
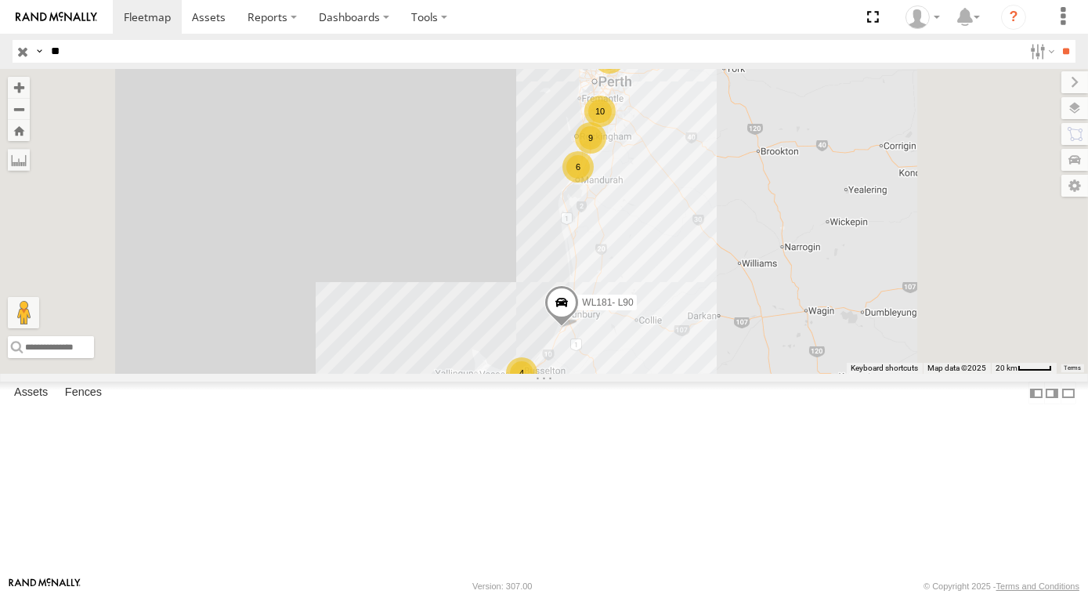
click at [502, 440] on div "5" at bounding box center [485, 424] width 31 height 31
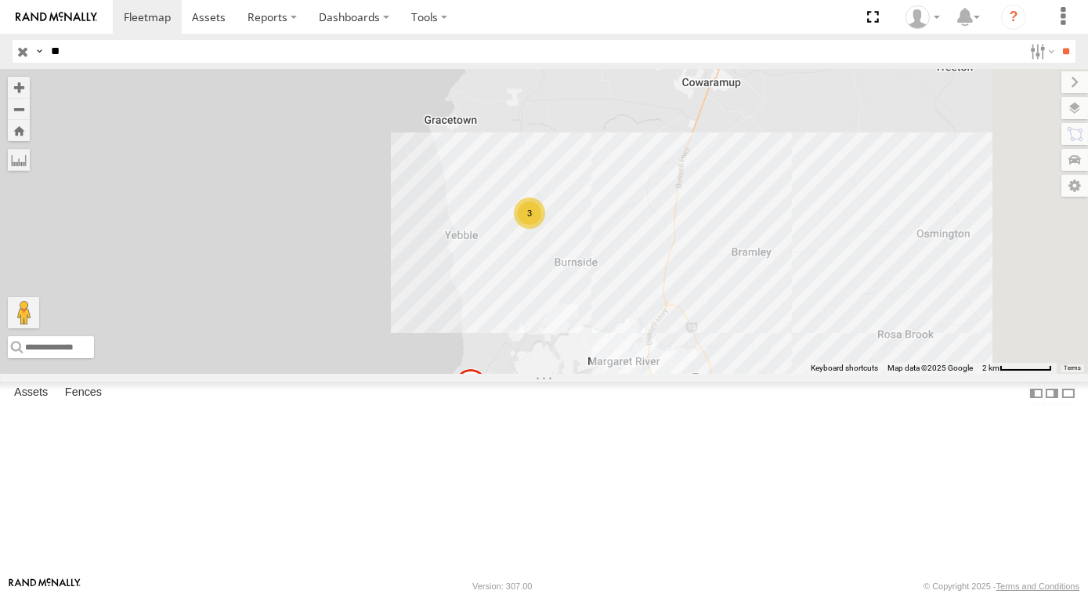
drag, startPoint x: 883, startPoint y: 357, endPoint x: 846, endPoint y: 360, distance: 37.0
click at [842, 367] on div "WL181- L90 WL207 WL158- [PERSON_NAME] 3" at bounding box center [544, 221] width 1088 height 305
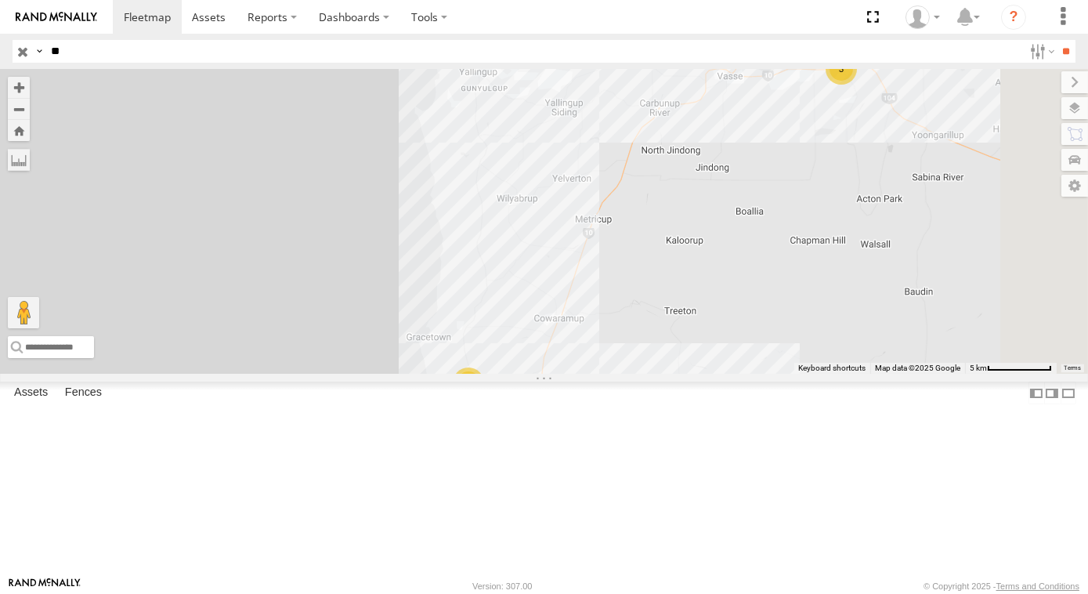
click at [886, 208] on div "WL181- L90 WL207 WL158- [PERSON_NAME] 3 CV360 - [PERSON_NAME] 3" at bounding box center [544, 221] width 1088 height 305
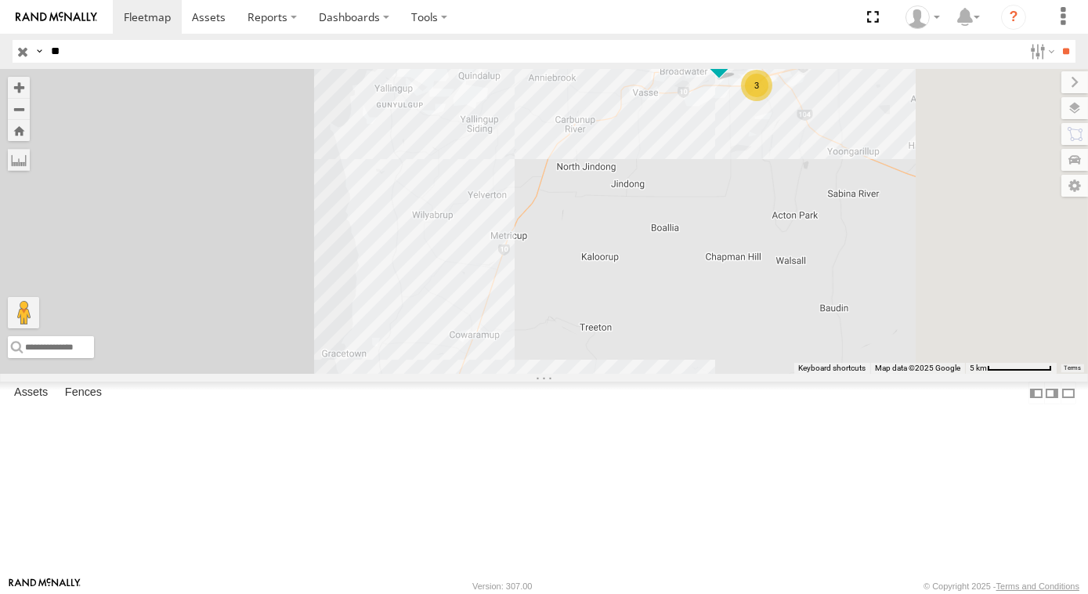
drag, startPoint x: 933, startPoint y: 197, endPoint x: 875, endPoint y: 204, distance: 58.3
click at [875, 204] on div "WL181- L90 WL207 WL158- [PERSON_NAME] 3 CV360 - [PERSON_NAME] 3" at bounding box center [544, 221] width 1088 height 305
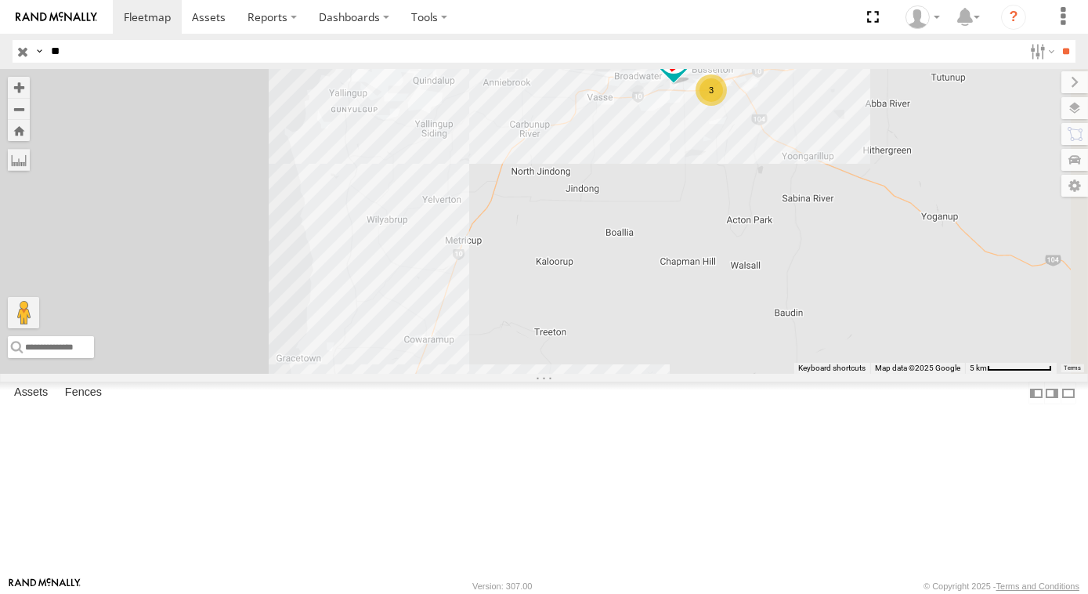
click at [727, 106] on div "3" at bounding box center [711, 89] width 31 height 31
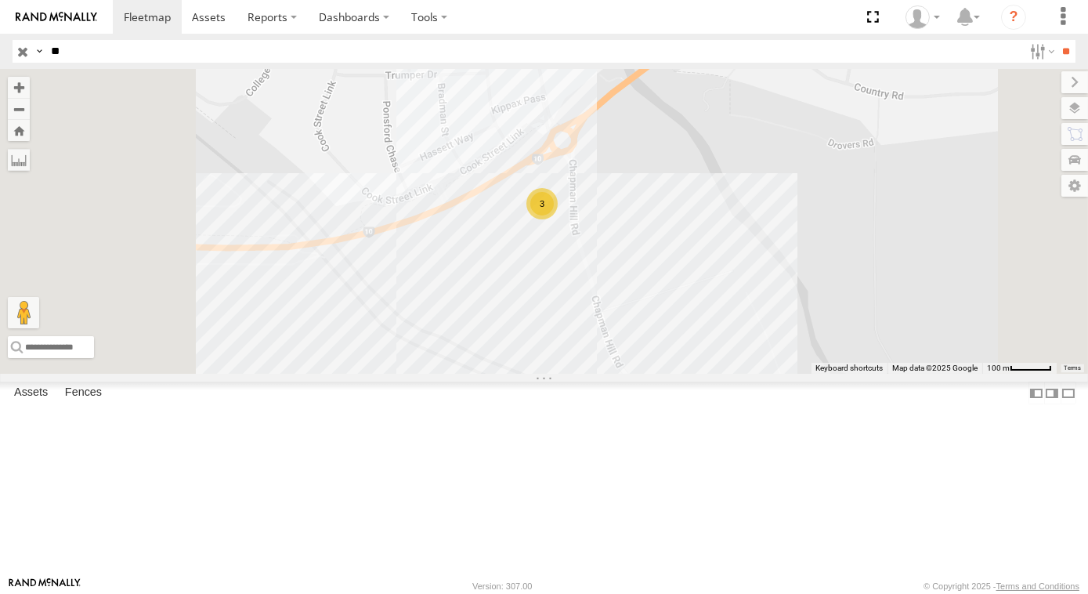
click at [831, 339] on div "WL181- L90 WL207 WL158- [PERSON_NAME] CV360 - [PERSON_NAME] 3" at bounding box center [544, 221] width 1088 height 305
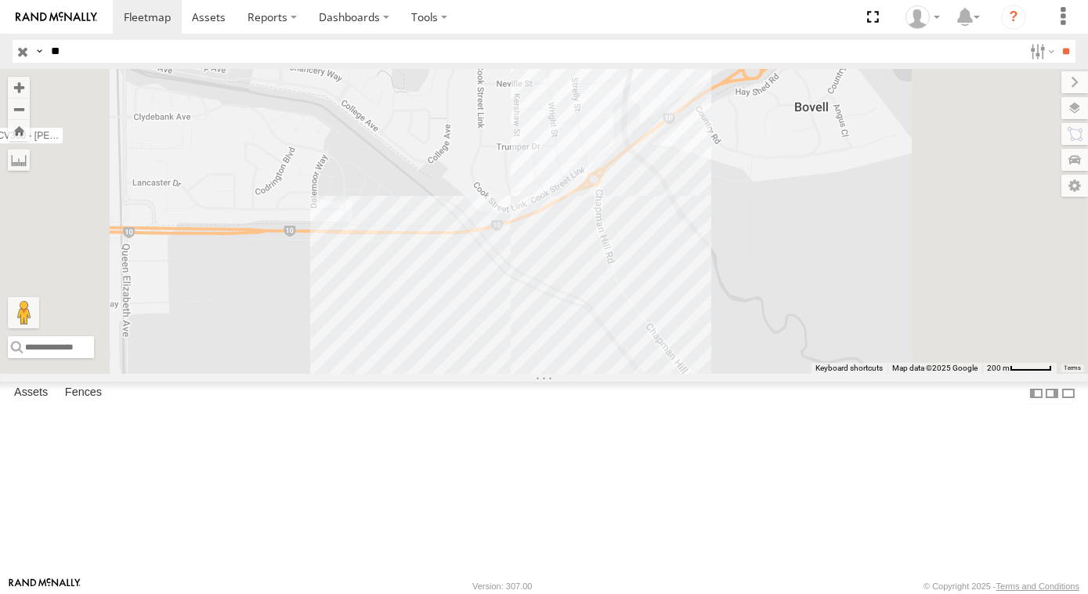
drag, startPoint x: 889, startPoint y: 248, endPoint x: 696, endPoint y: 254, distance: 193.6
click at [700, 254] on div "WL181- L90 WL207 WL158- [PERSON_NAME] CV360 - [PERSON_NAME]" at bounding box center [544, 221] width 1088 height 305
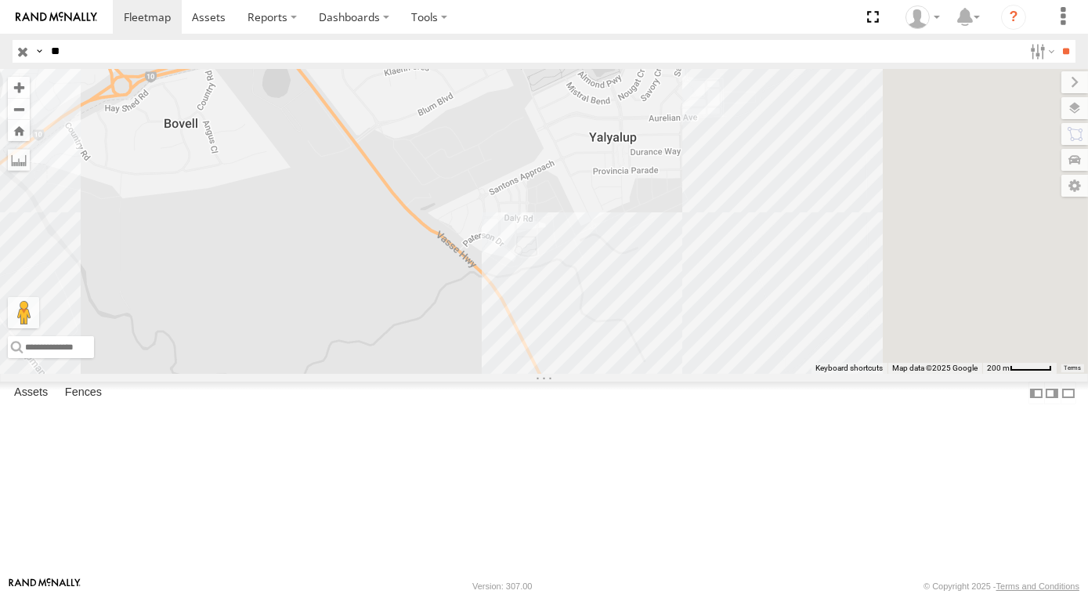
drag, startPoint x: 803, startPoint y: 252, endPoint x: 569, endPoint y: 233, distance: 235.1
click at [569, 233] on div "WL181- L90 WL207 WL158- [PERSON_NAME] CV360 - [PERSON_NAME] 3" at bounding box center [544, 221] width 1088 height 305
